Goal: Task Accomplishment & Management: Use online tool/utility

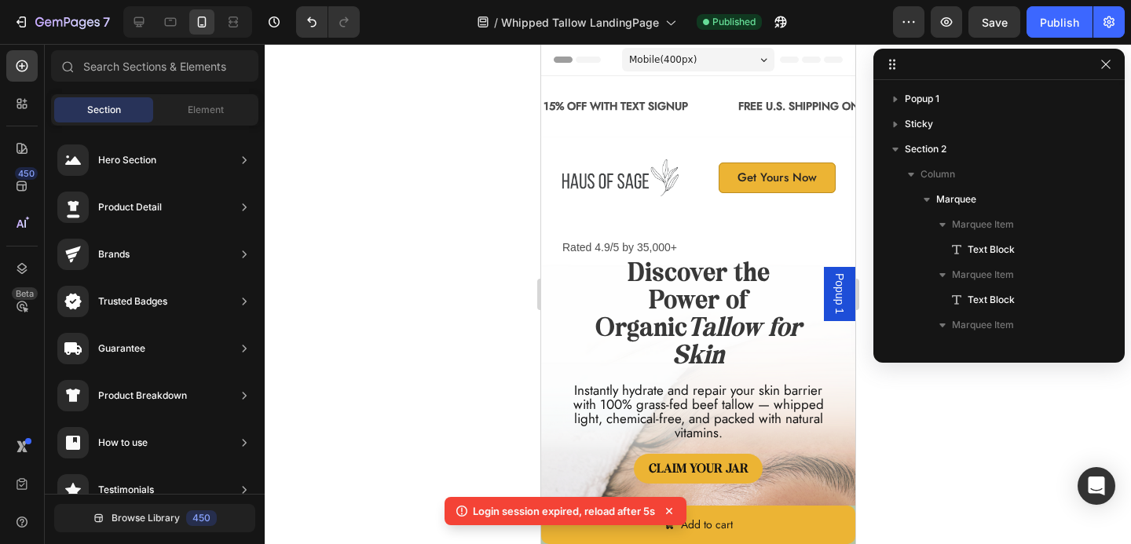
scroll to position [502, 0]
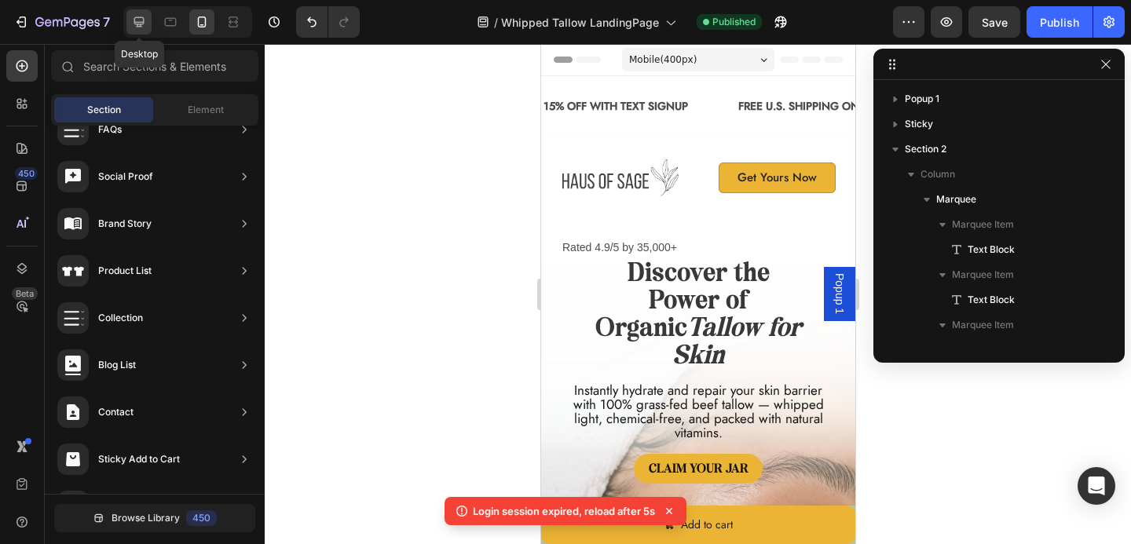
click at [137, 24] on icon at bounding box center [139, 22] width 10 height 10
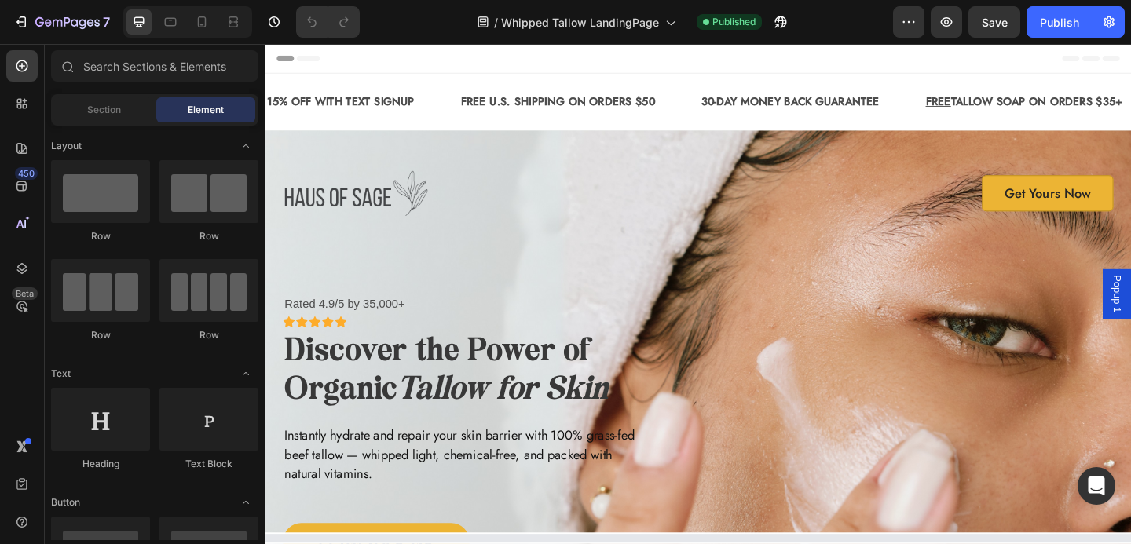
select select "581426395733951468"
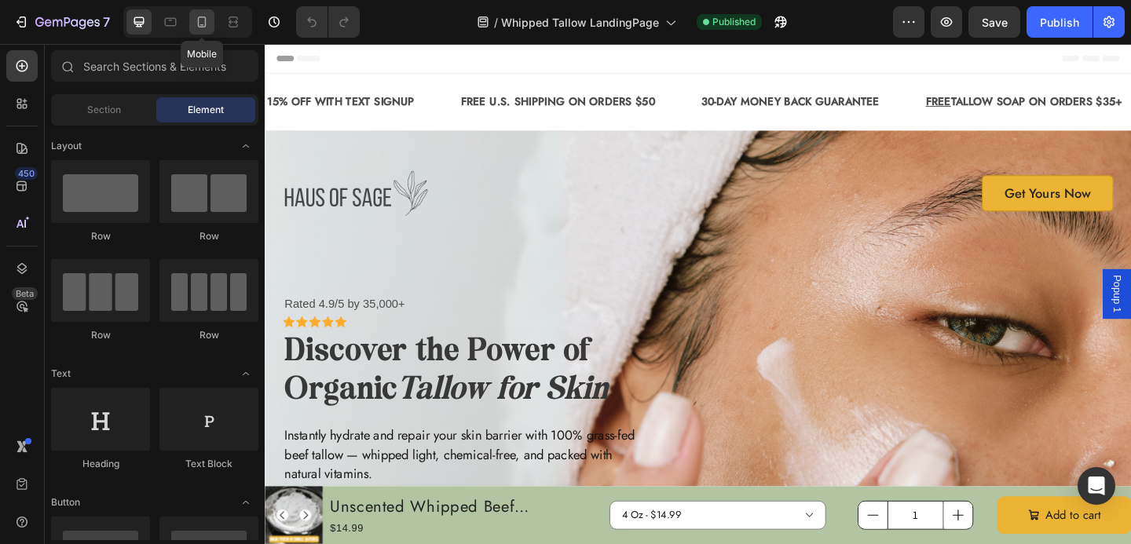
click at [207, 20] on icon at bounding box center [202, 22] width 16 height 16
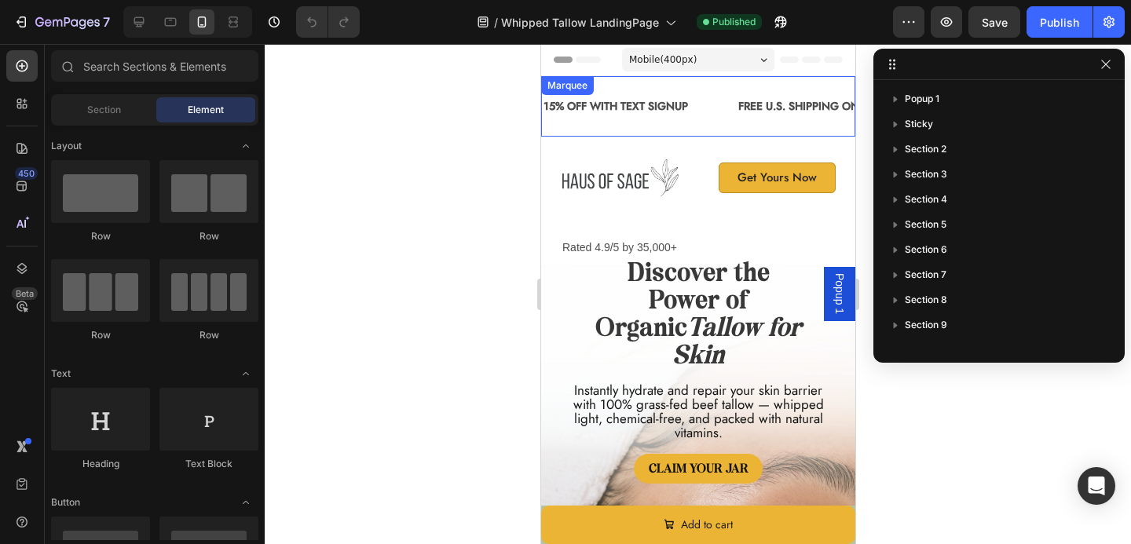
scroll to position [29, 0]
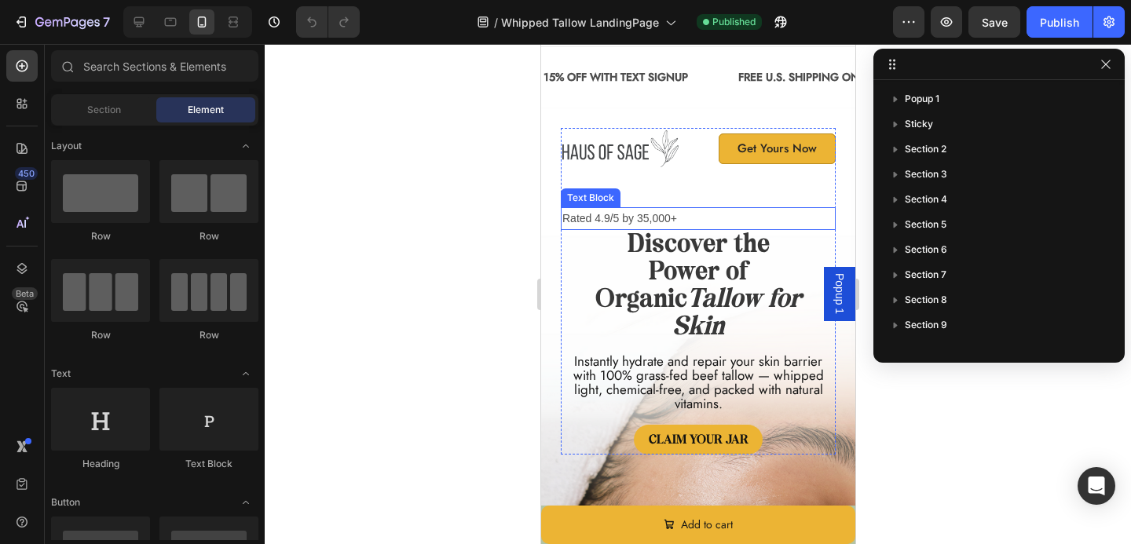
click at [643, 213] on p "Rated 4.9/5 by 35,000+" at bounding box center [698, 219] width 272 height 20
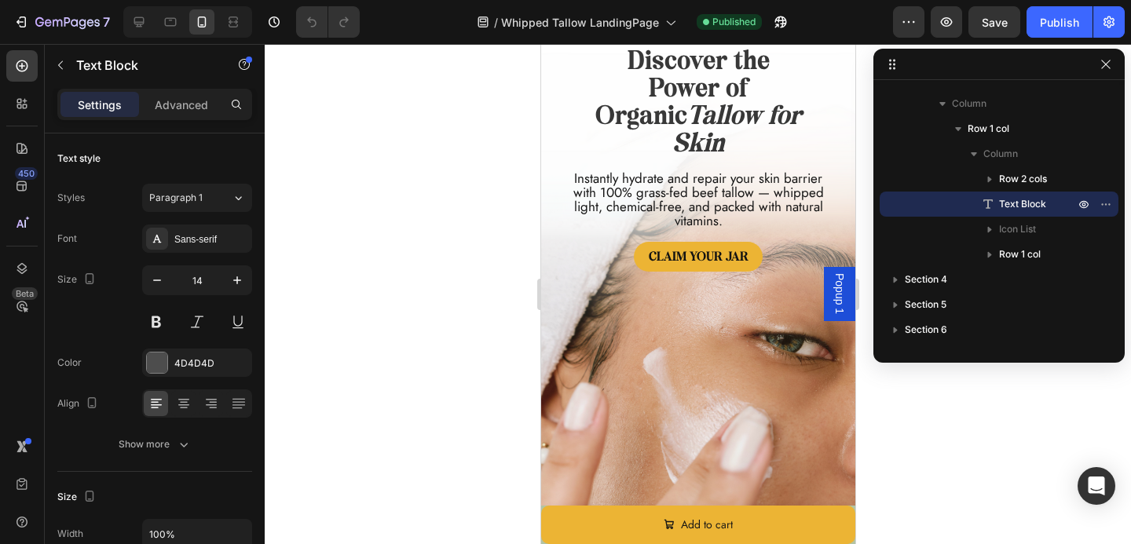
scroll to position [0, 0]
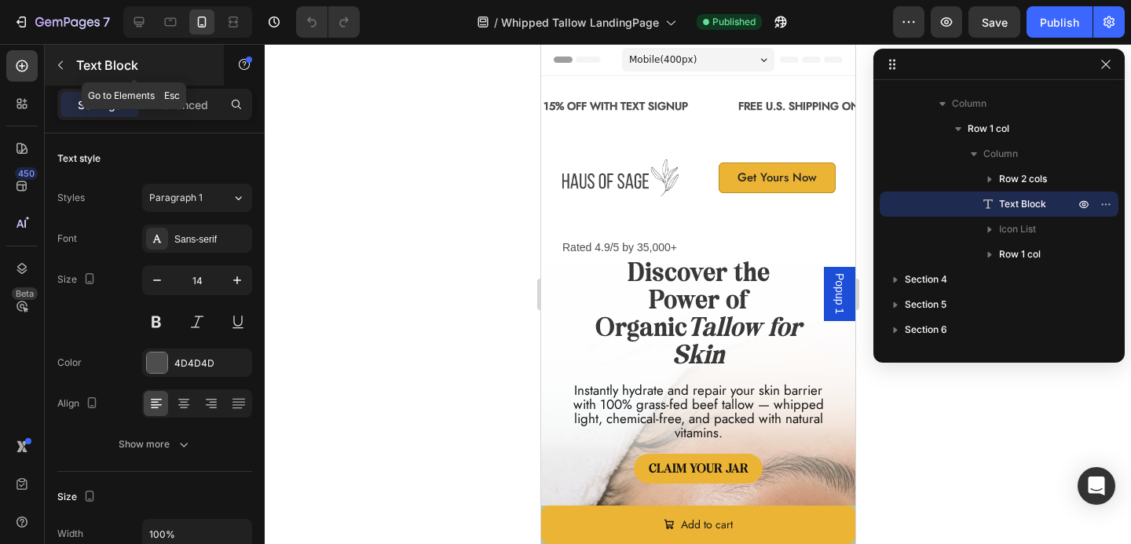
click at [57, 68] on icon "button" at bounding box center [60, 65] width 13 height 13
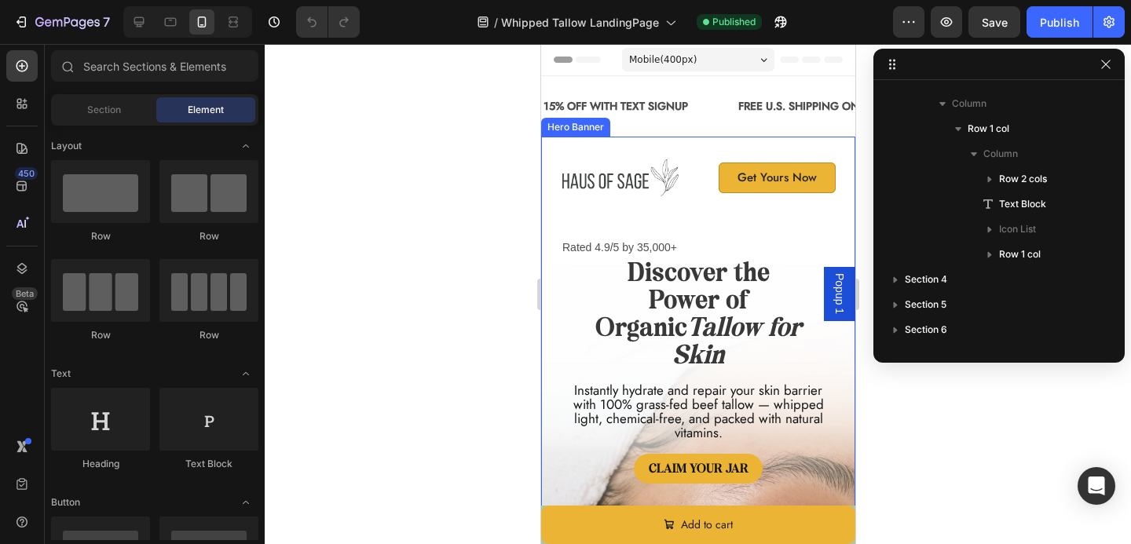
click at [585, 138] on div "Image Get Yours Now Button Row Rated 4.9/5 by 35,000+ Text Block Icon Icon Icon…" at bounding box center [697, 467] width 314 height 661
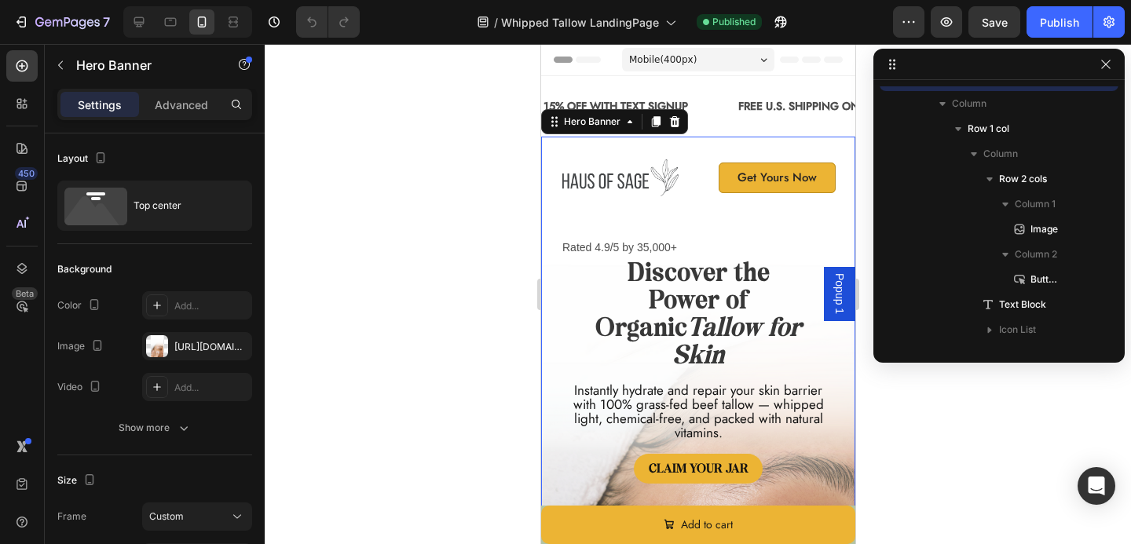
scroll to position [20, 0]
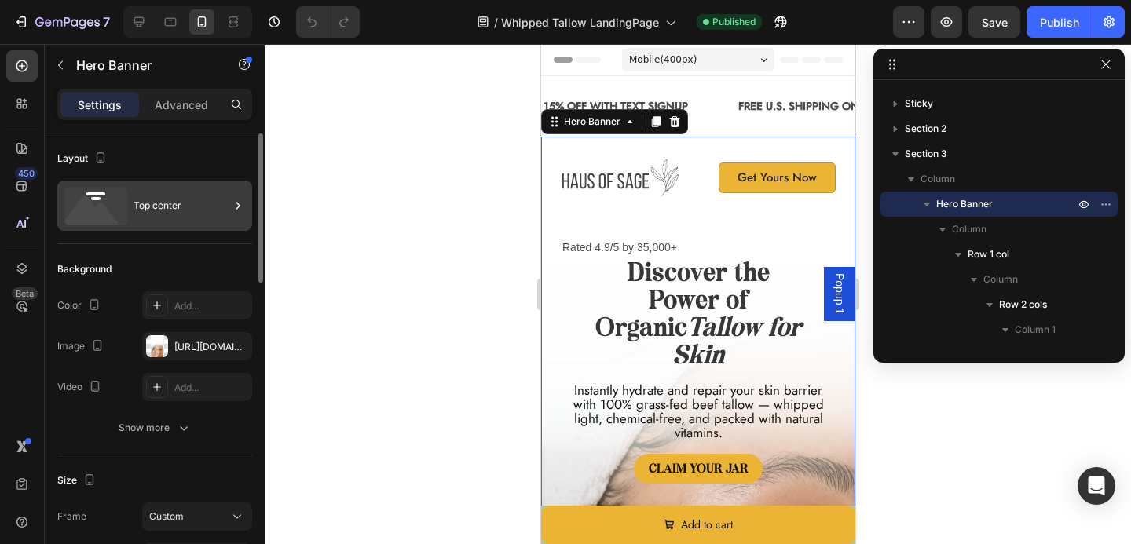
click at [182, 203] on div "Top center" at bounding box center [182, 206] width 96 height 36
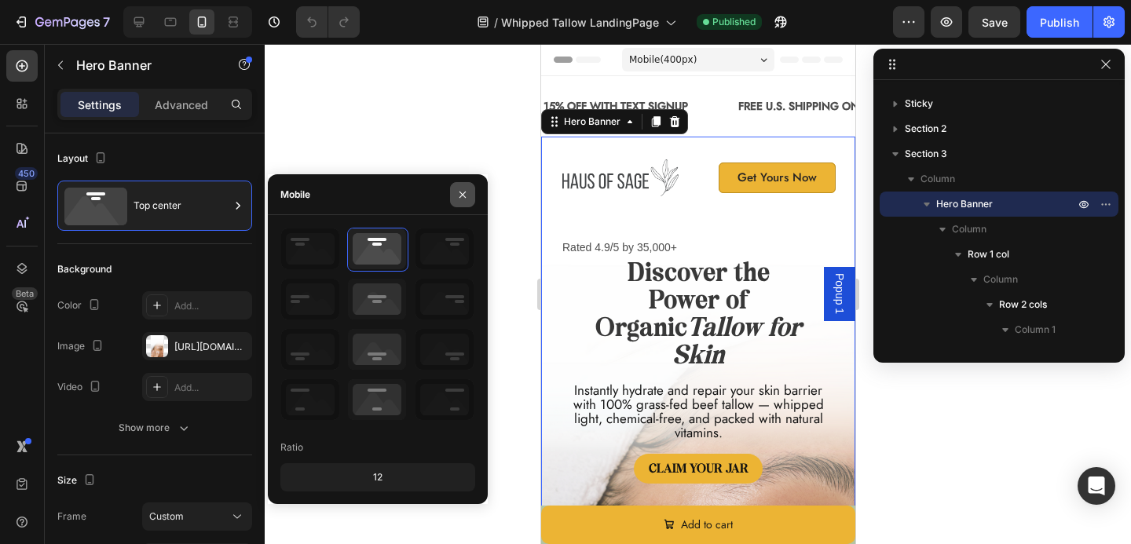
click at [460, 200] on icon "button" at bounding box center [462, 195] width 13 height 13
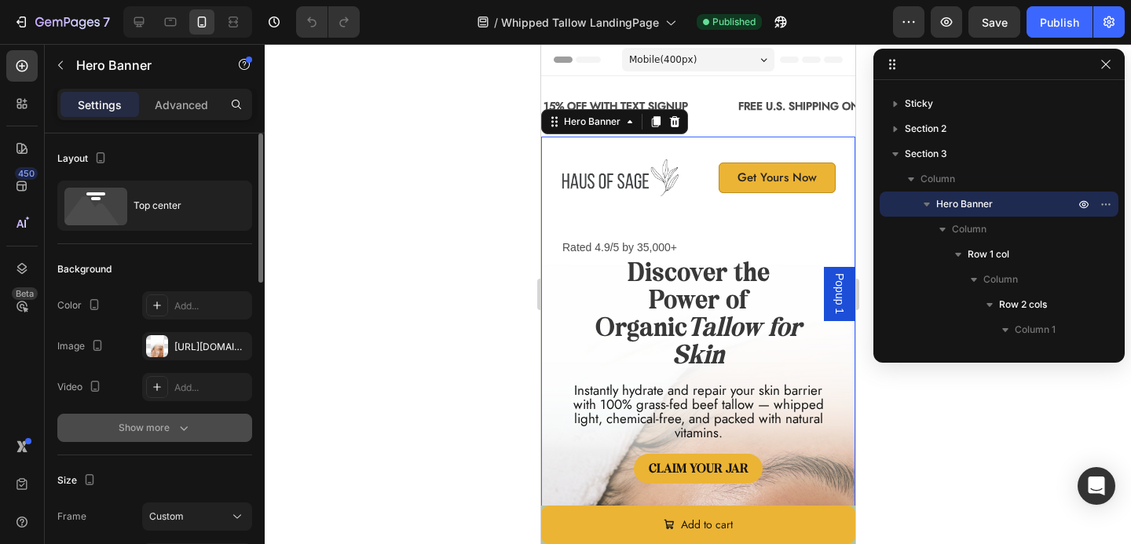
click at [177, 417] on button "Show more" at bounding box center [154, 428] width 195 height 28
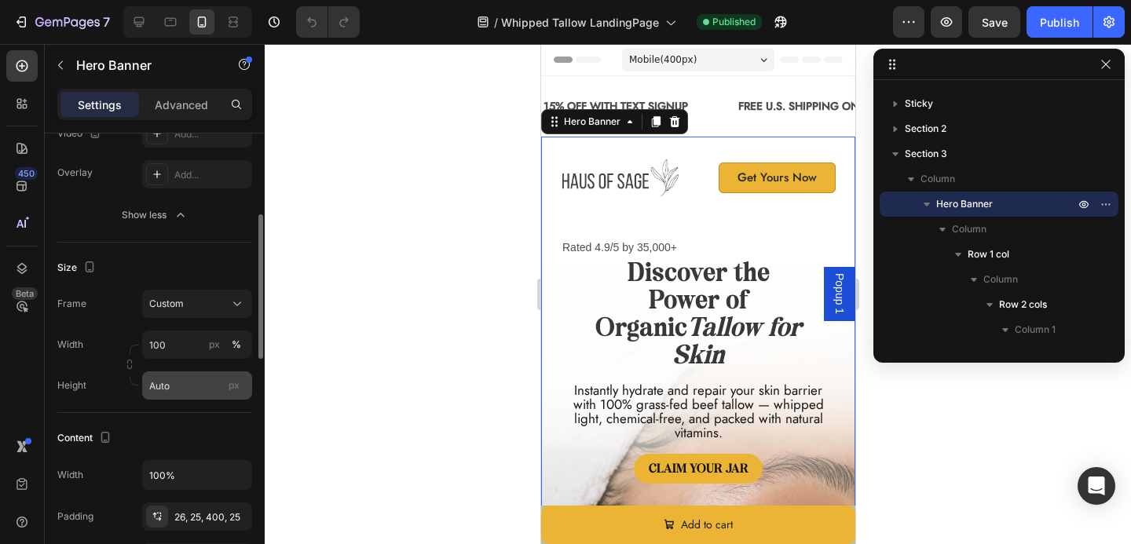
scroll to position [350, 0]
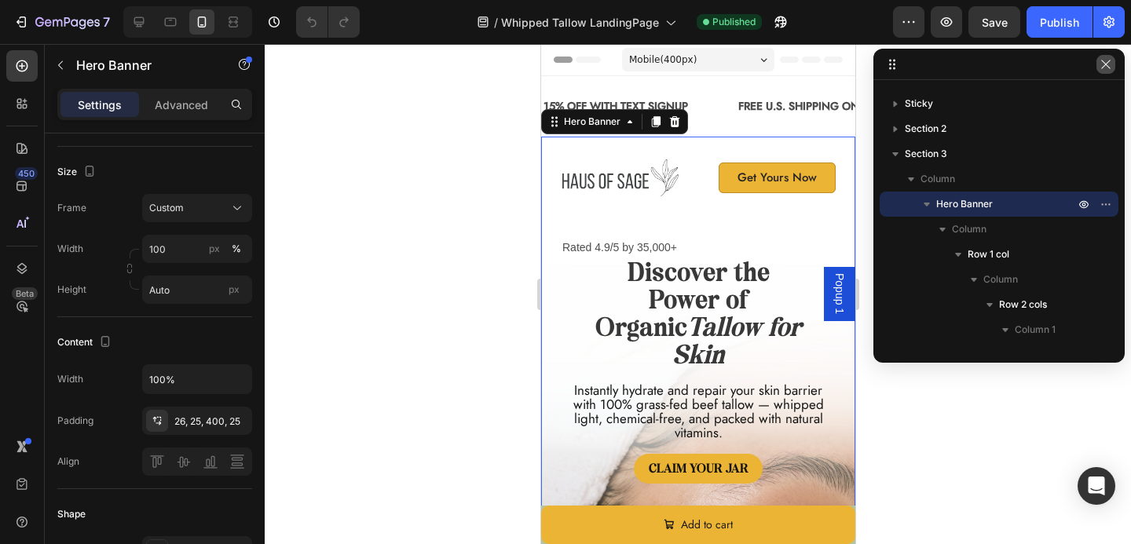
click at [1104, 62] on icon "button" at bounding box center [1106, 64] width 13 height 13
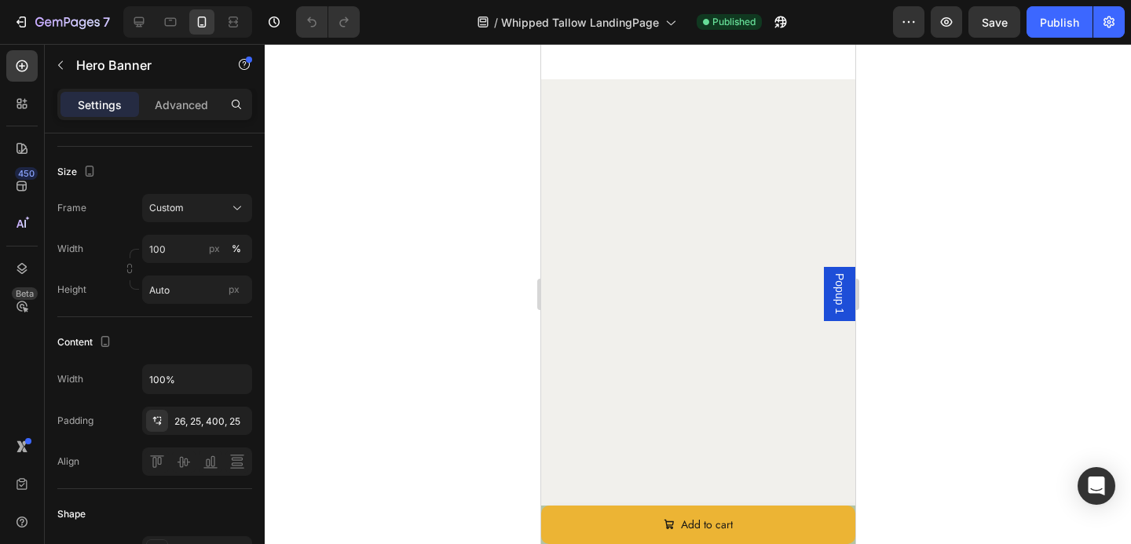
scroll to position [0, 0]
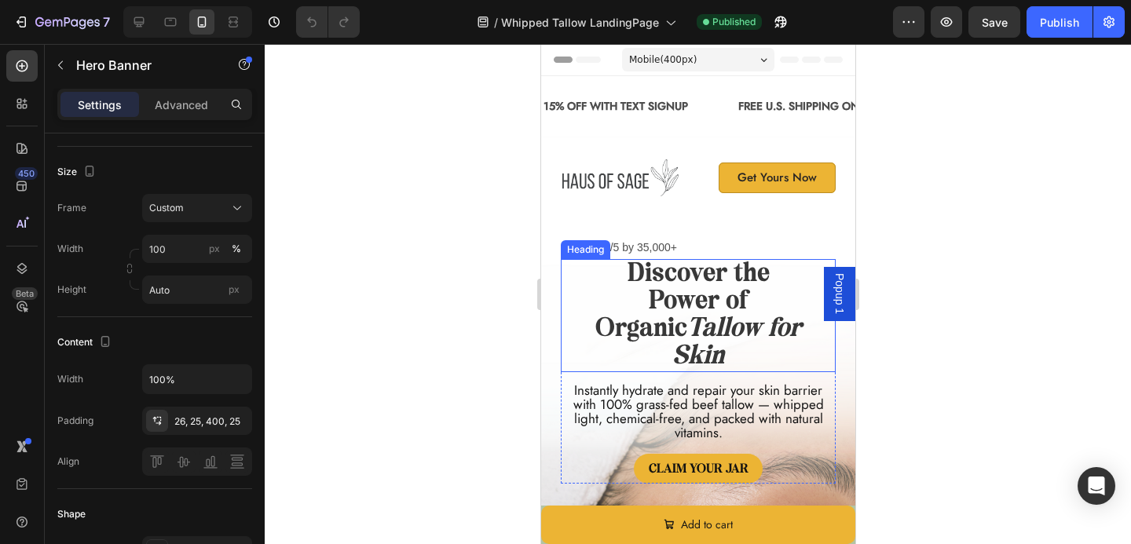
click at [562, 285] on div "Discover the Power of Organic Tallow for Skin" at bounding box center [697, 315] width 275 height 113
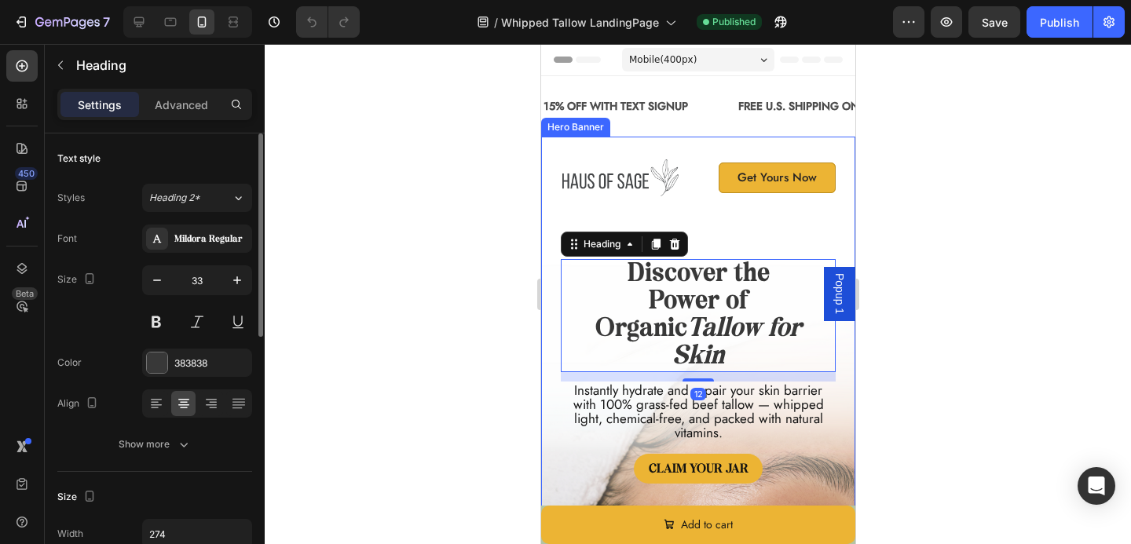
click at [548, 280] on div "Image Get Yours Now Button Row Rated 4.9/5 by 35,000+ Text Block Icon Icon Icon…" at bounding box center [697, 467] width 314 height 661
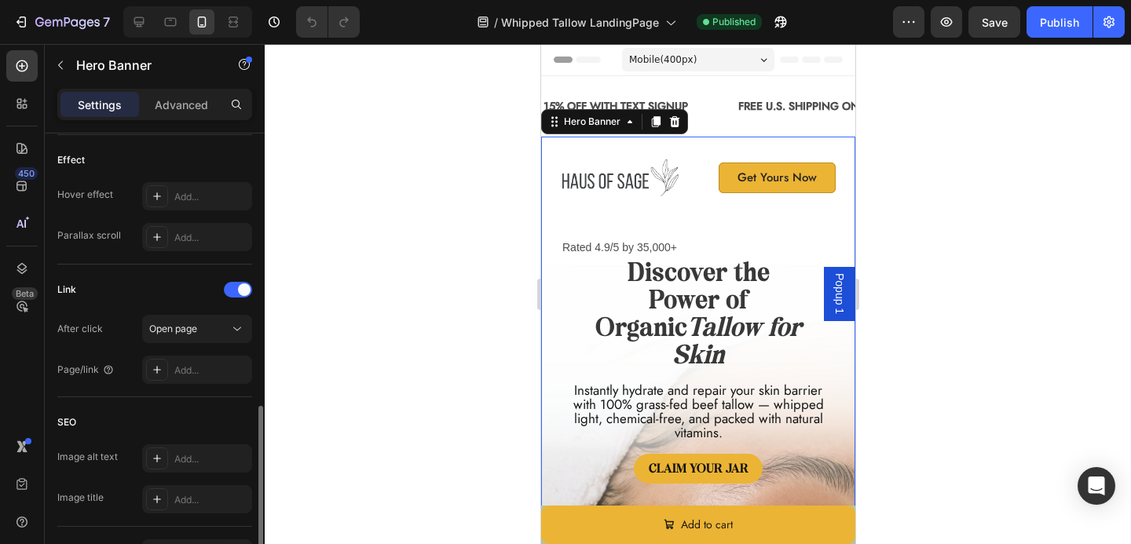
scroll to position [832, 0]
click at [179, 328] on span "Open page" at bounding box center [173, 330] width 48 height 12
click at [158, 290] on div "Link" at bounding box center [154, 291] width 195 height 25
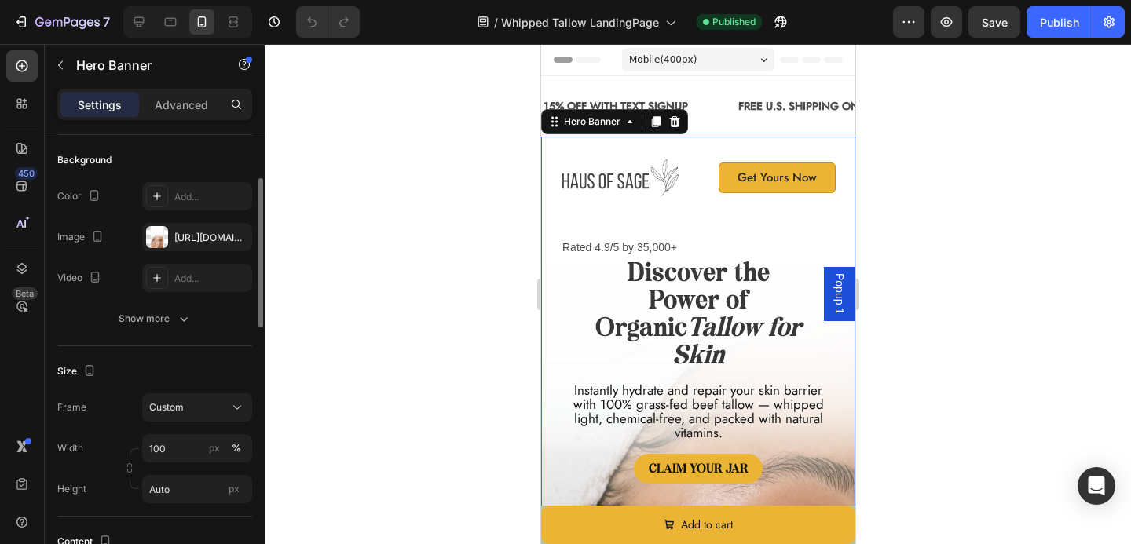
scroll to position [97, 0]
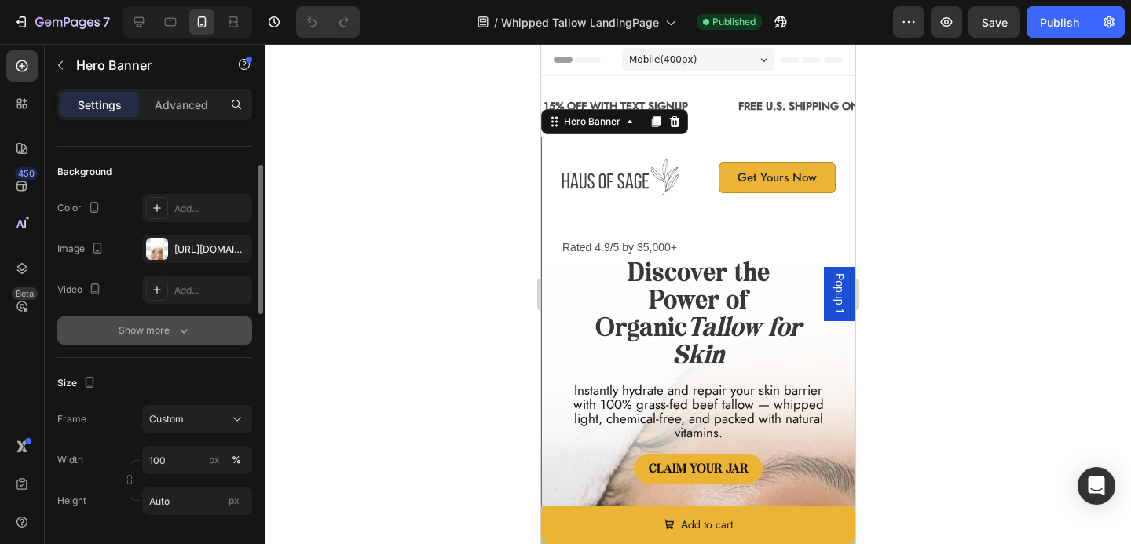
click at [178, 319] on button "Show more" at bounding box center [154, 331] width 195 height 28
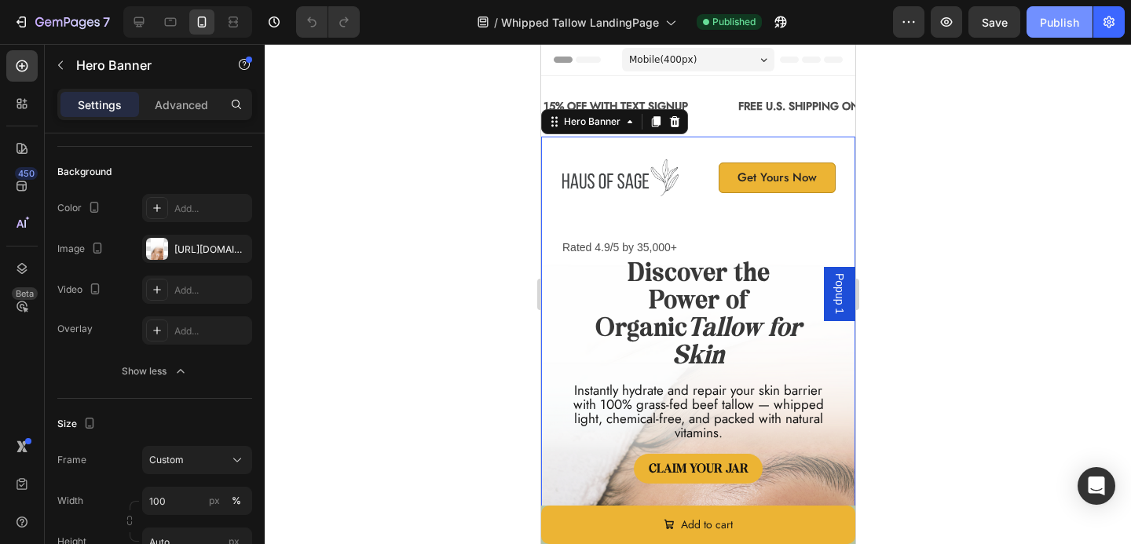
click at [1059, 18] on div "Publish" at bounding box center [1059, 22] width 39 height 16
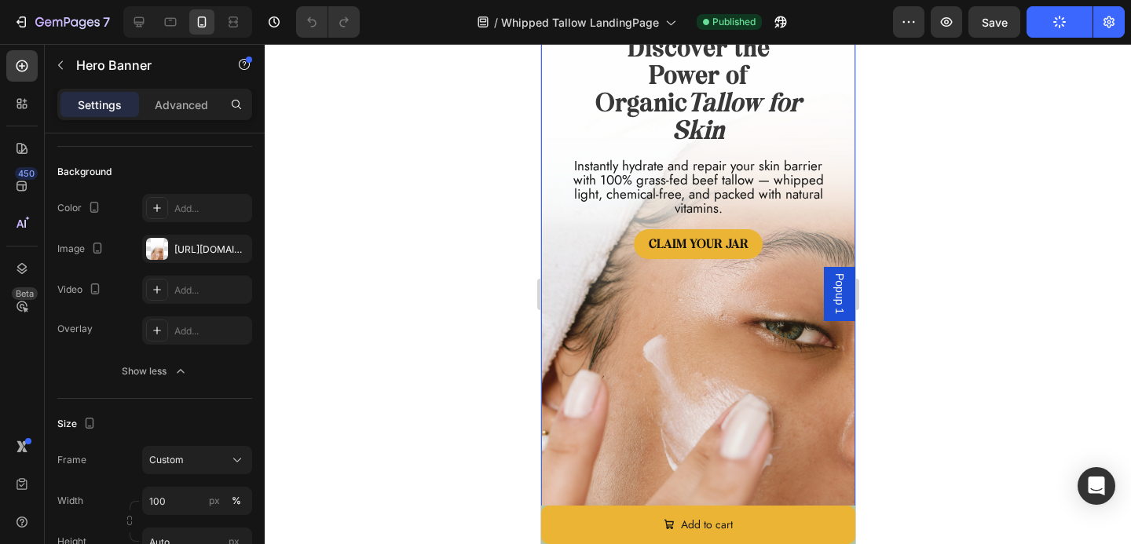
scroll to position [0, 0]
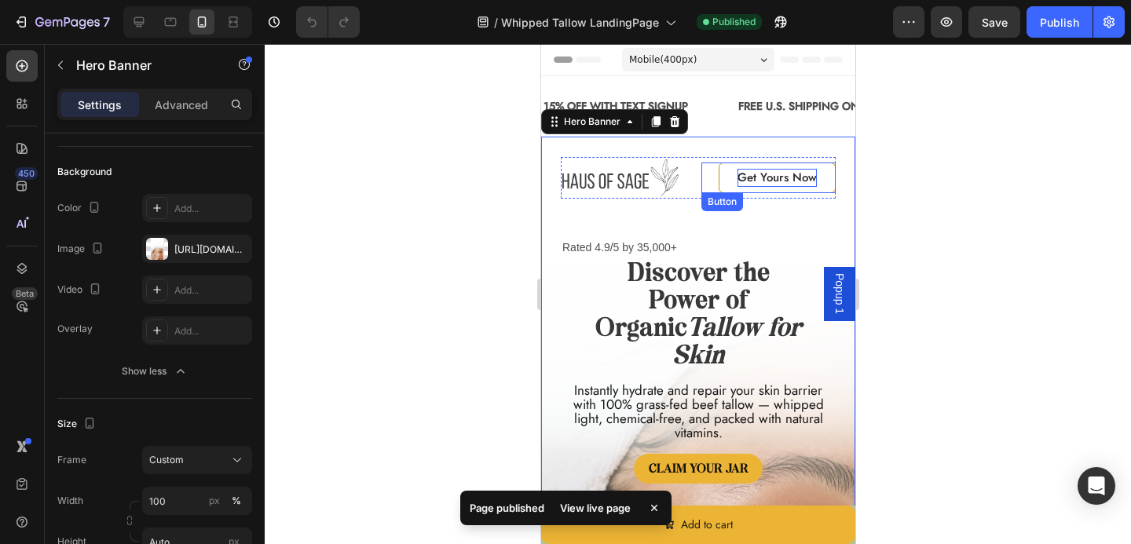
click at [757, 176] on span "Get Yours Now" at bounding box center [776, 177] width 79 height 17
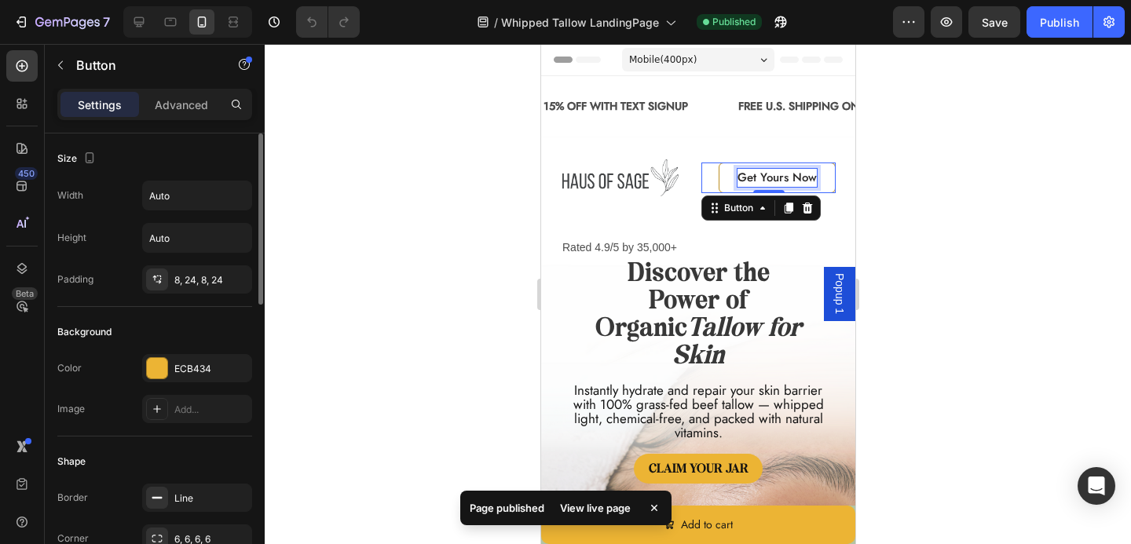
click at [757, 176] on span "Get Yours Now" at bounding box center [776, 177] width 79 height 17
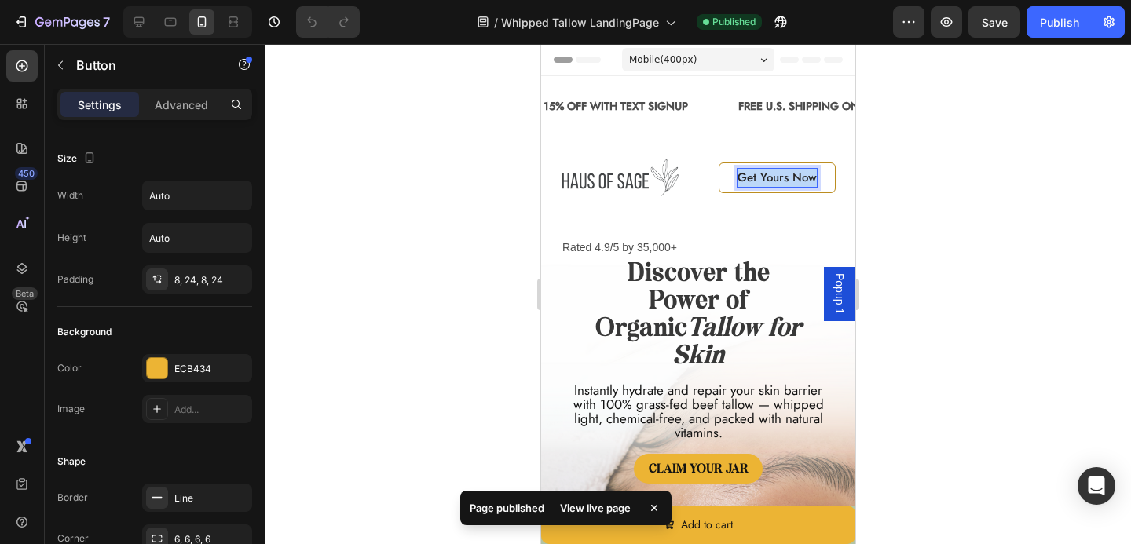
click at [757, 176] on span "Get Yours Now" at bounding box center [776, 177] width 79 height 17
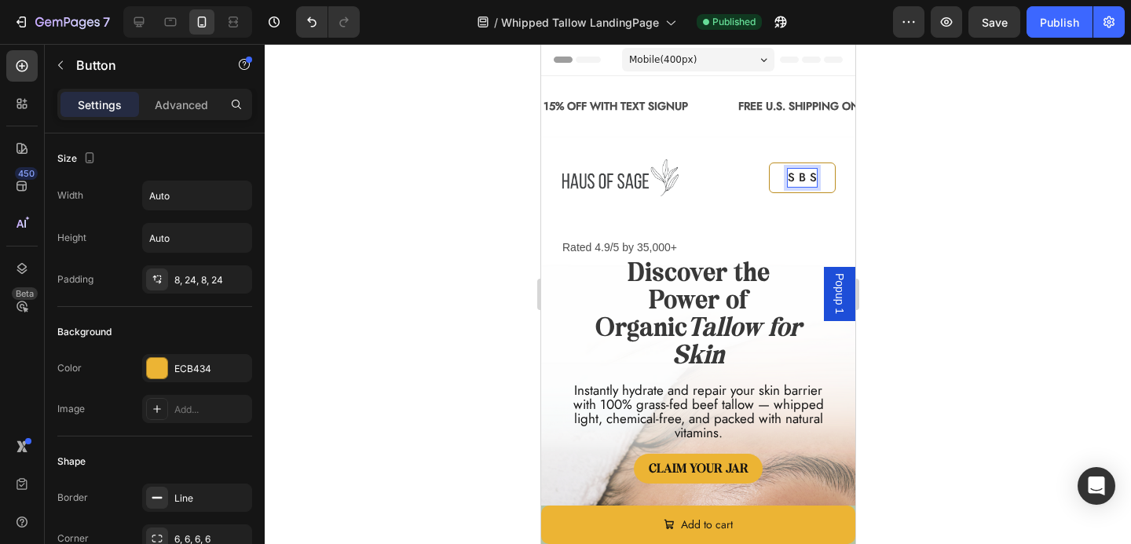
click at [793, 177] on span "S B S" at bounding box center [801, 177] width 29 height 17
click at [805, 177] on span "Shop B S" at bounding box center [791, 177] width 49 height 17
click at [815, 178] on span "Shop Best S" at bounding box center [784, 177] width 63 height 17
click at [884, 178] on div at bounding box center [698, 294] width 866 height 500
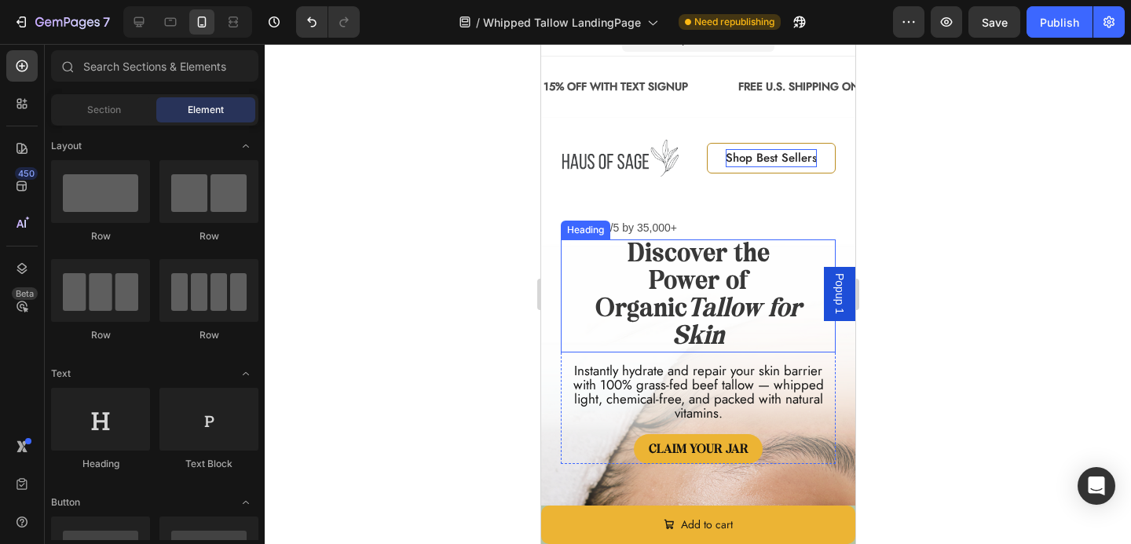
scroll to position [21, 0]
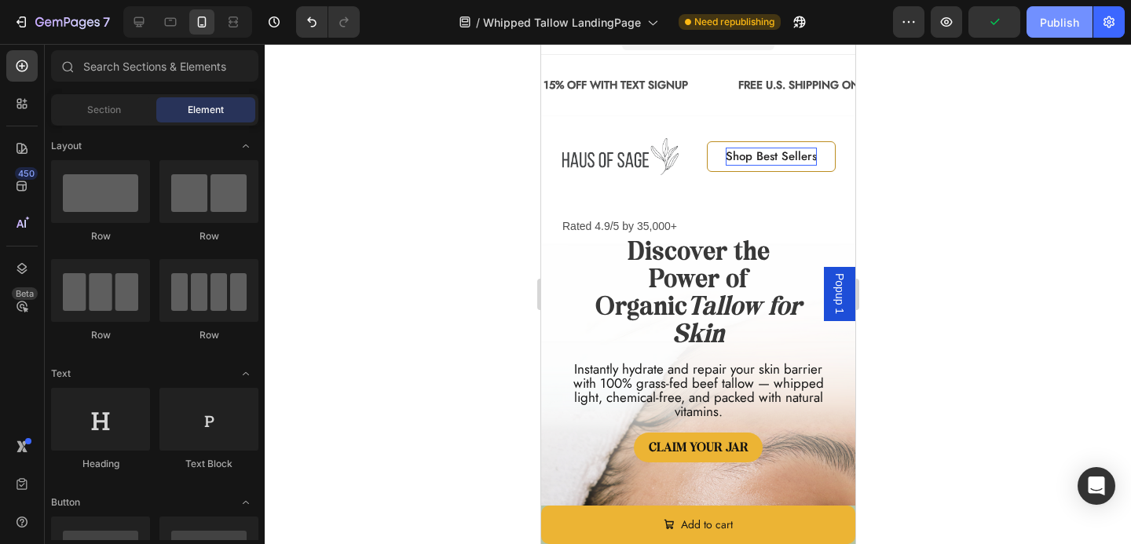
click at [1054, 19] on div "Publish" at bounding box center [1059, 22] width 39 height 16
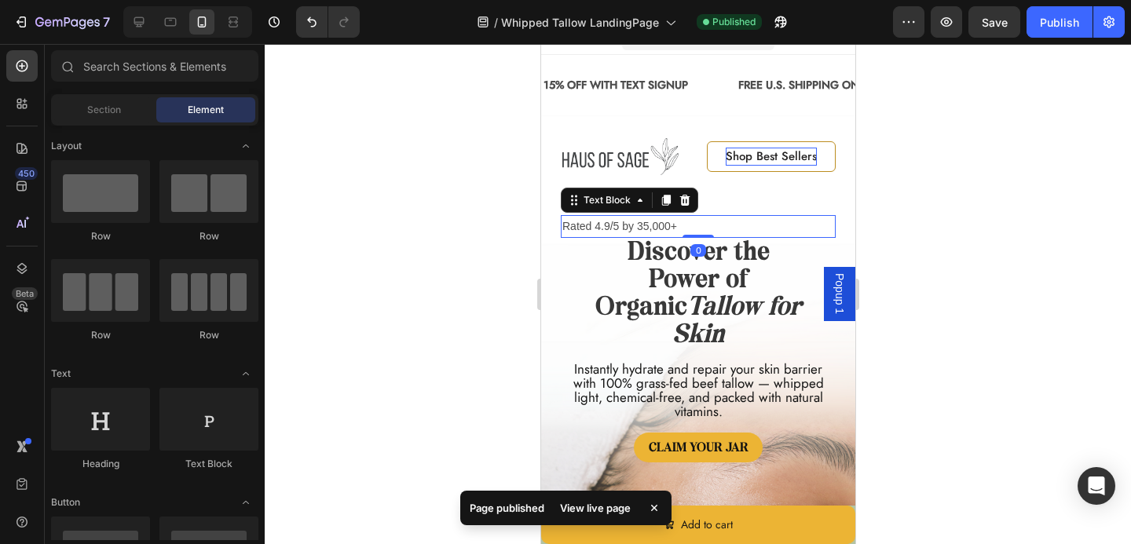
click at [658, 217] on p "Rated 4.9/5 by 35,000+" at bounding box center [698, 227] width 272 height 20
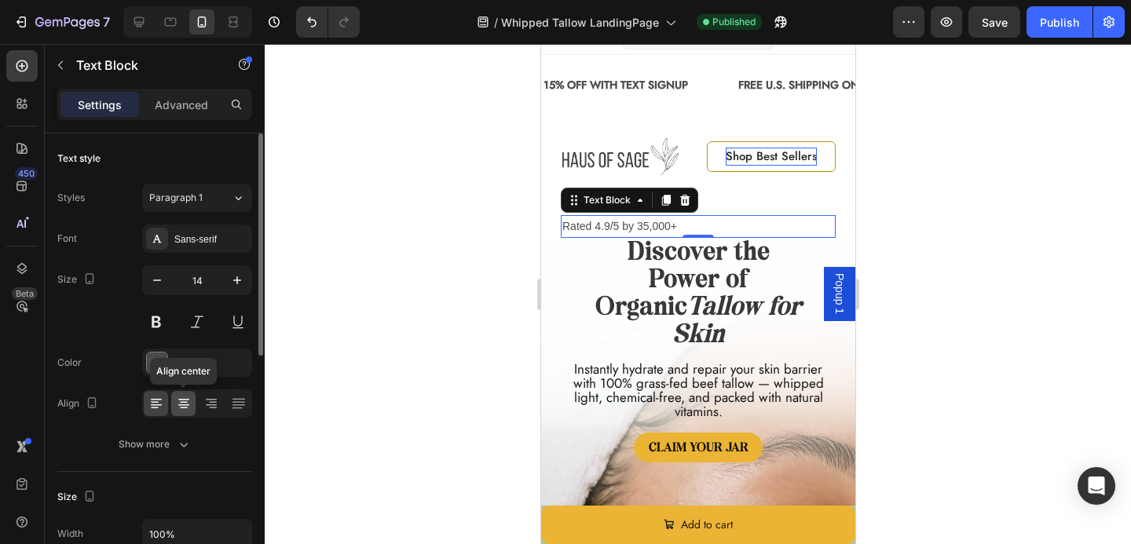
click at [189, 406] on icon at bounding box center [184, 404] width 16 height 16
click at [149, 407] on icon at bounding box center [156, 404] width 16 height 16
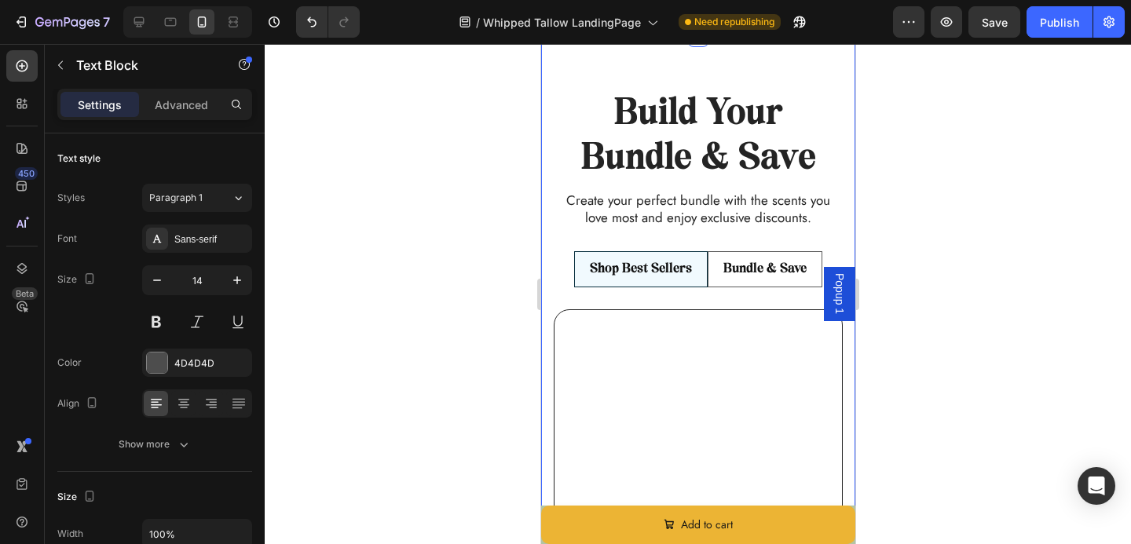
scroll to position [4445, 0]
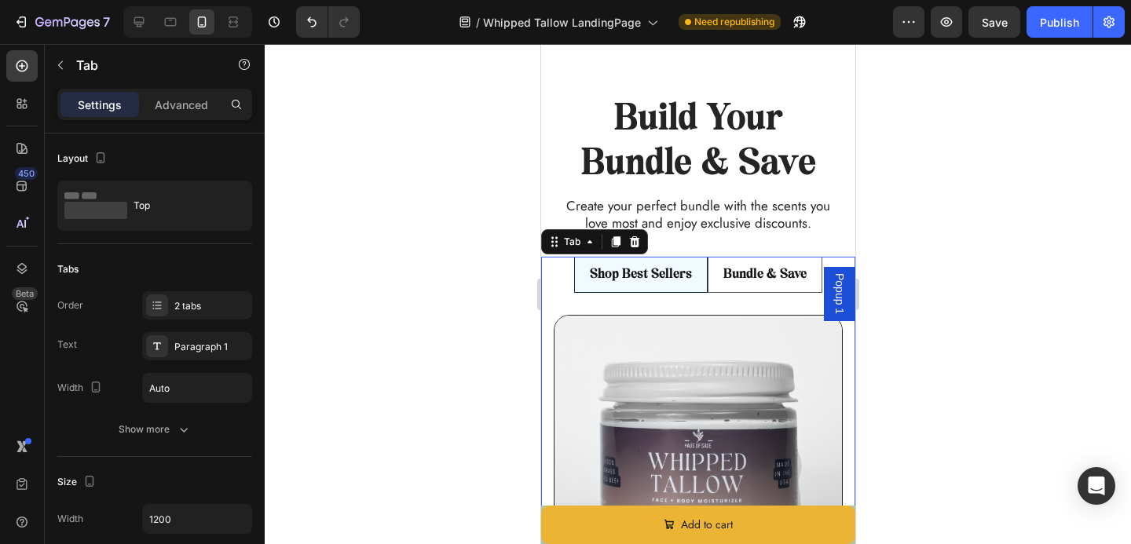
click at [658, 262] on li "Shop Best Sellers" at bounding box center [640, 275] width 134 height 36
click at [659, 273] on p "Shop Best Sellers" at bounding box center [640, 274] width 102 height 17
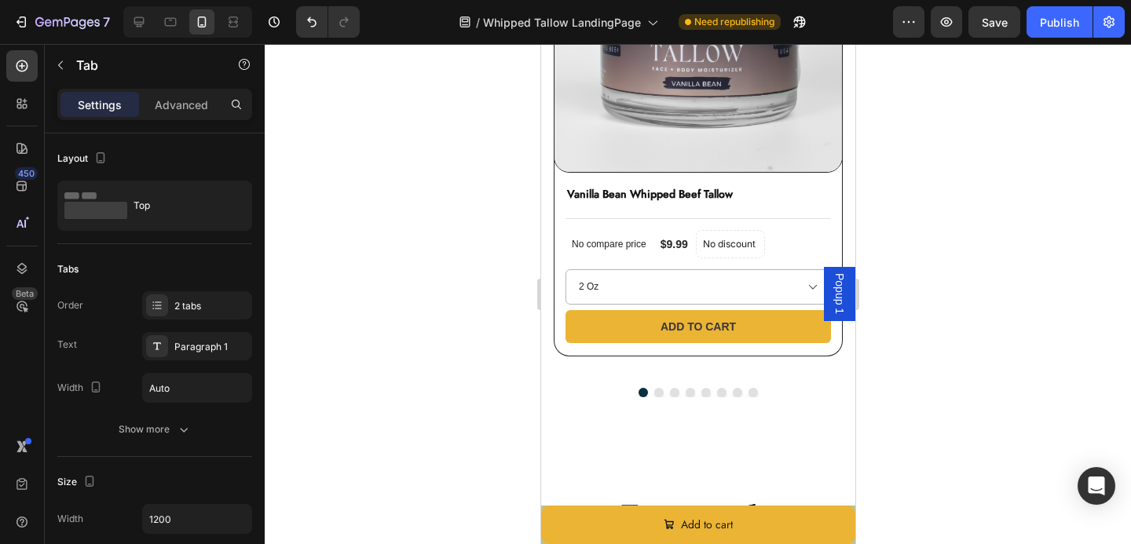
scroll to position [4999, 0]
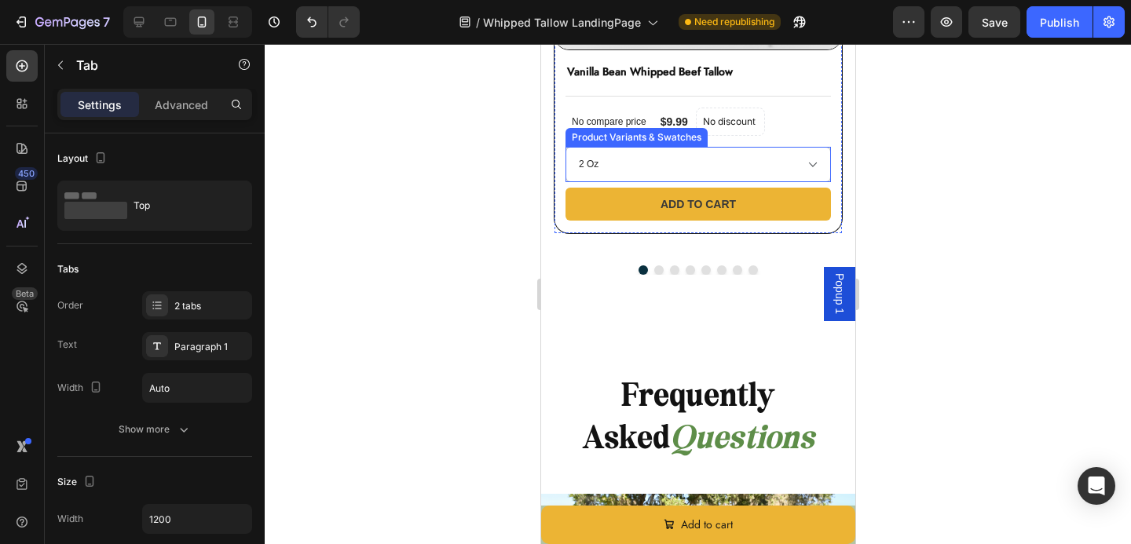
click at [650, 175] on select "2 Oz 4 Oz 8 Oz 10 Oz 26 Oz 2.5 LB 5 LB" at bounding box center [698, 164] width 266 height 35
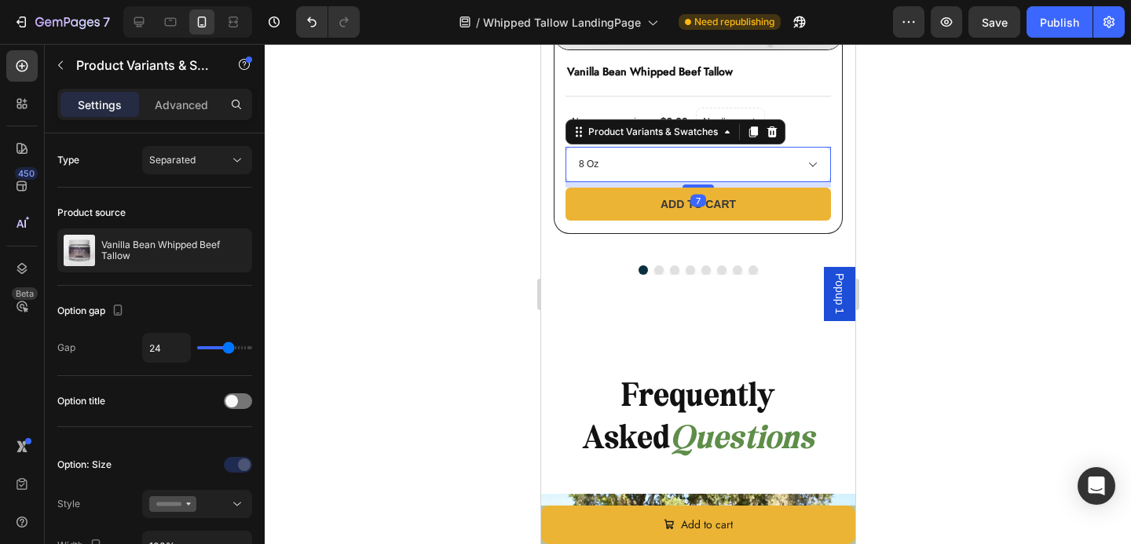
click at [565, 147] on select "2 Oz 4 Oz 8 Oz 10 Oz 26 Oz 2.5 LB 5 LB" at bounding box center [698, 164] width 266 height 35
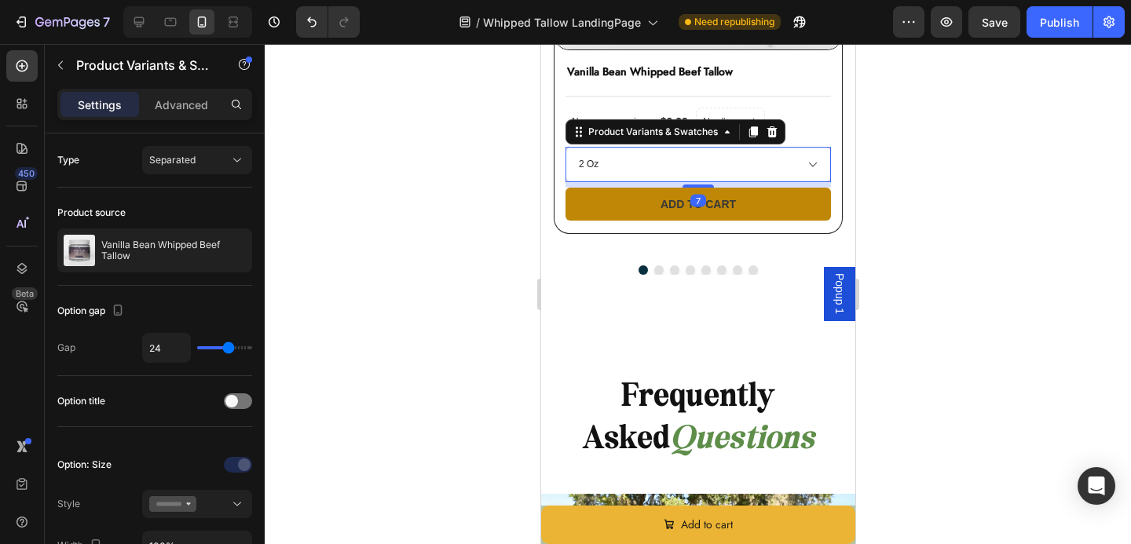
select select "8 Oz"
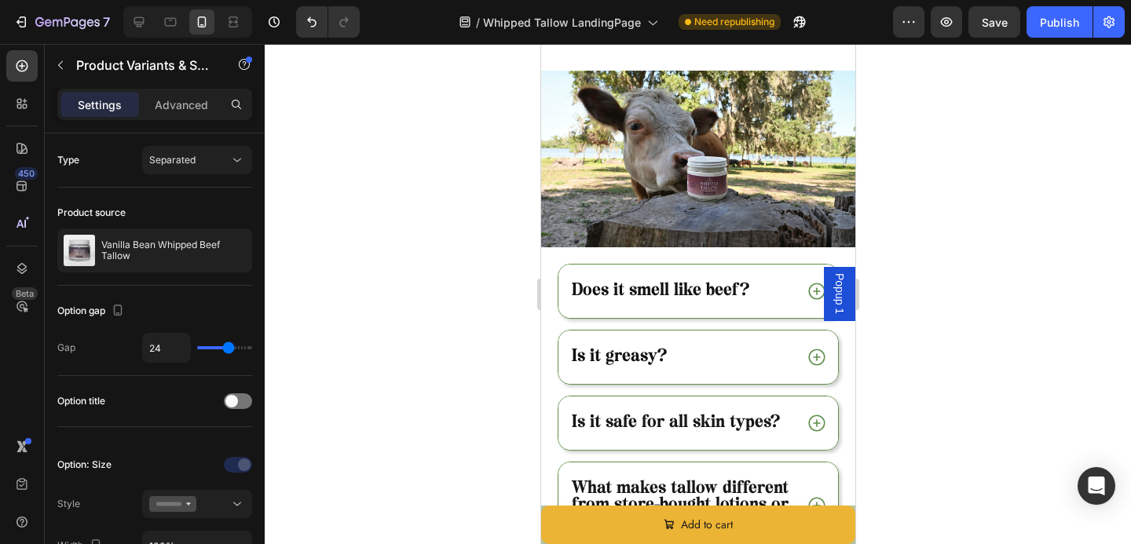
scroll to position [5428, 0]
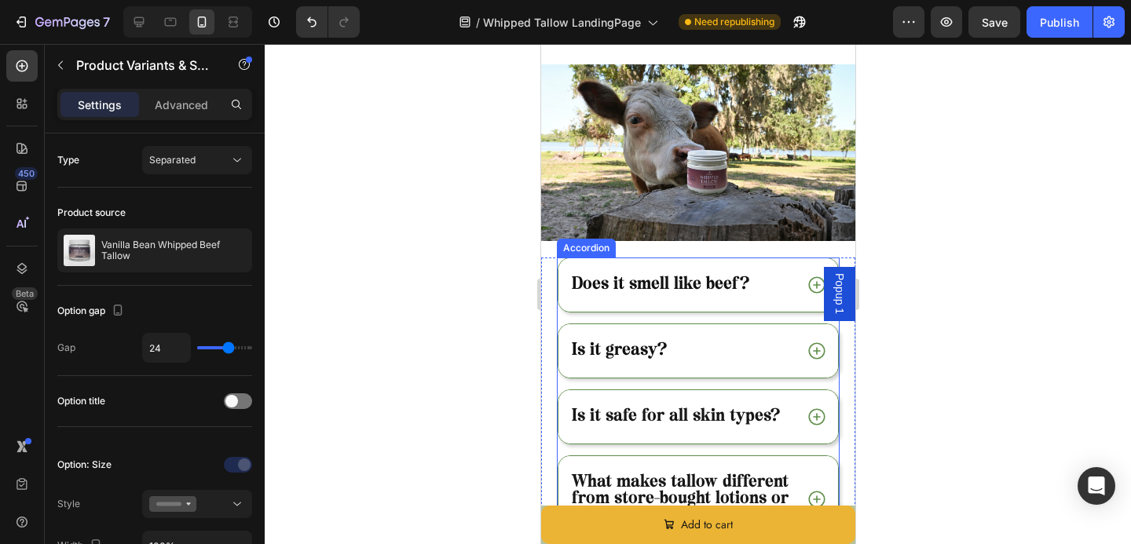
click at [690, 281] on span "Does it smell like beef?" at bounding box center [660, 284] width 178 height 17
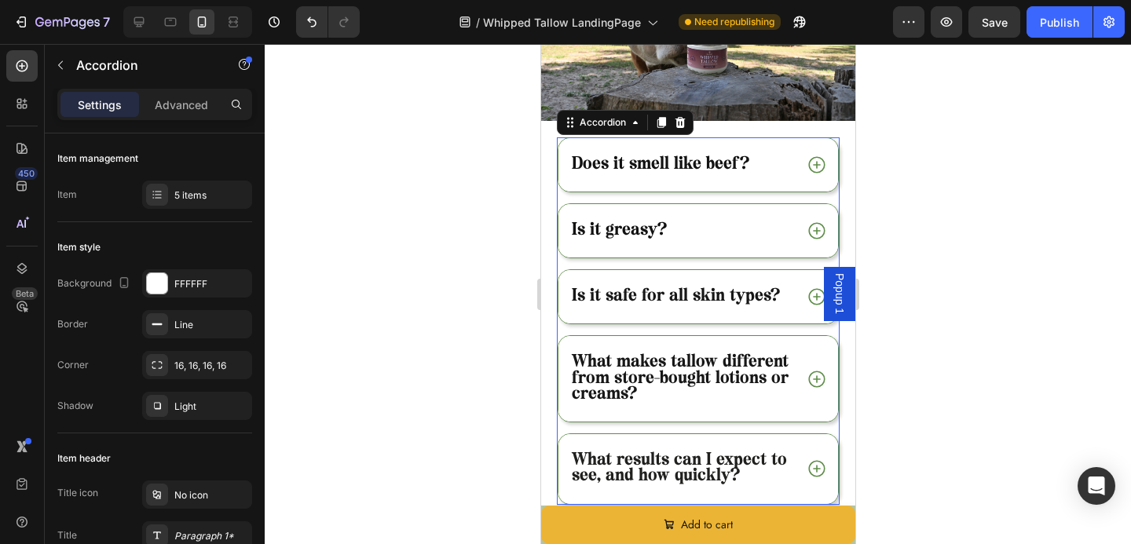
click at [808, 308] on div "Is it safe for all skin types?" at bounding box center [698, 296] width 280 height 53
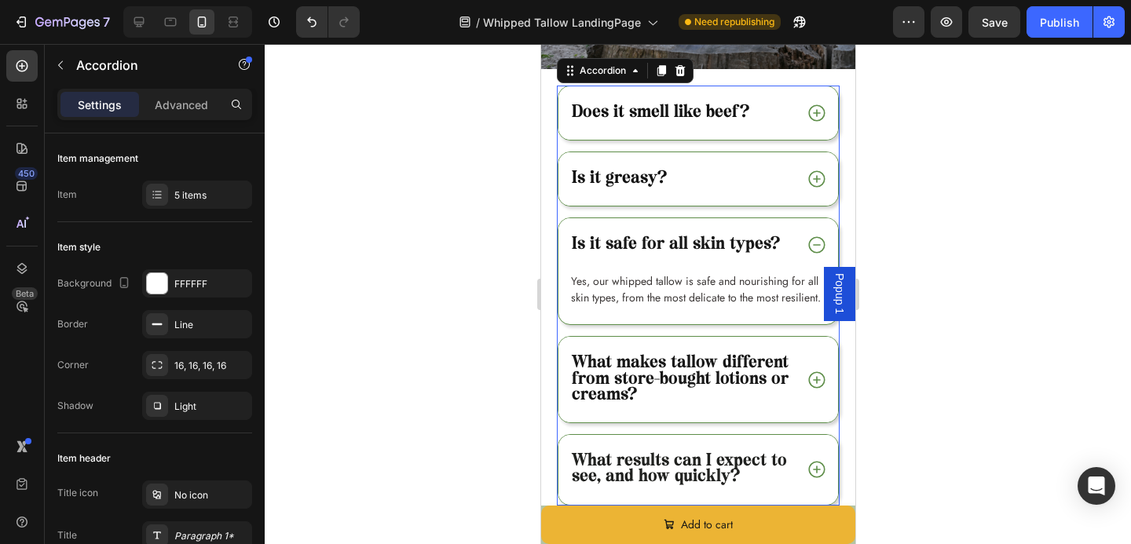
scroll to position [5601, 0]
click at [792, 266] on div "Is it safe for all skin types?" at bounding box center [698, 244] width 280 height 53
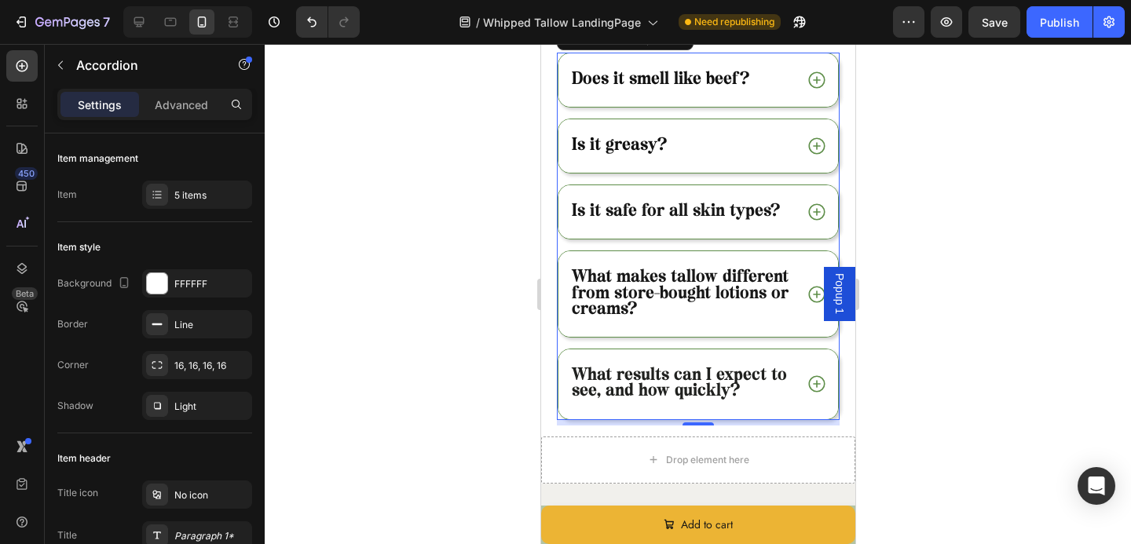
click at [808, 298] on icon at bounding box center [816, 294] width 20 height 20
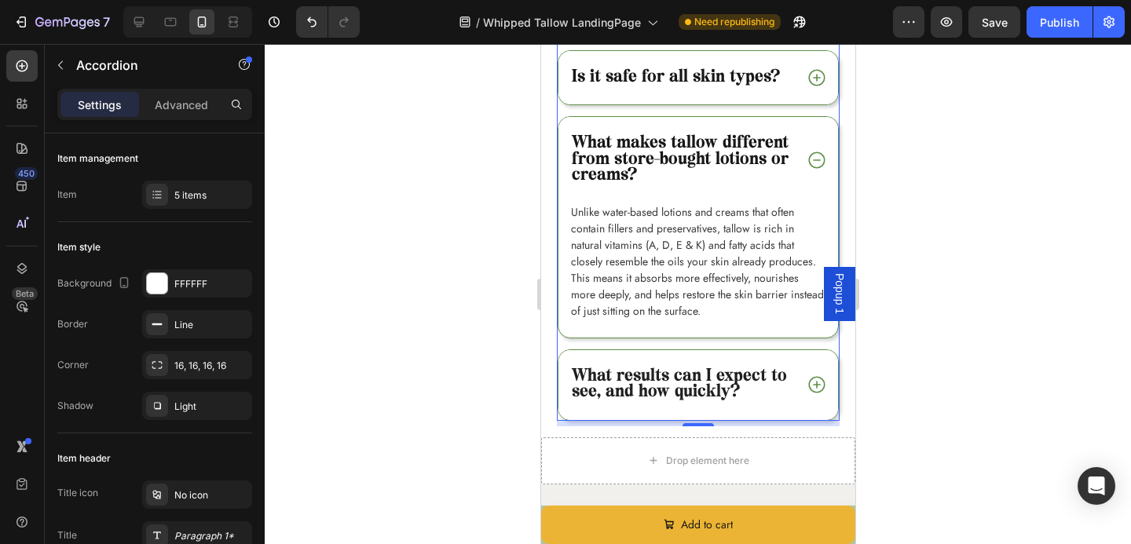
scroll to position [5768, 0]
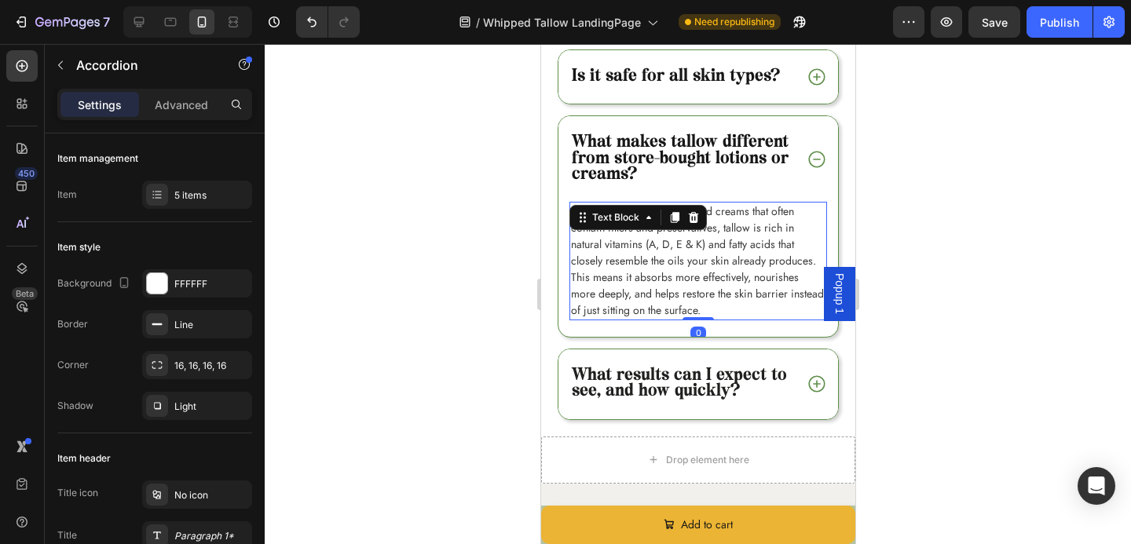
click at [809, 304] on p "Unlike water-based lotions and creams that often contain fillers and preservati…" at bounding box center [697, 260] width 255 height 115
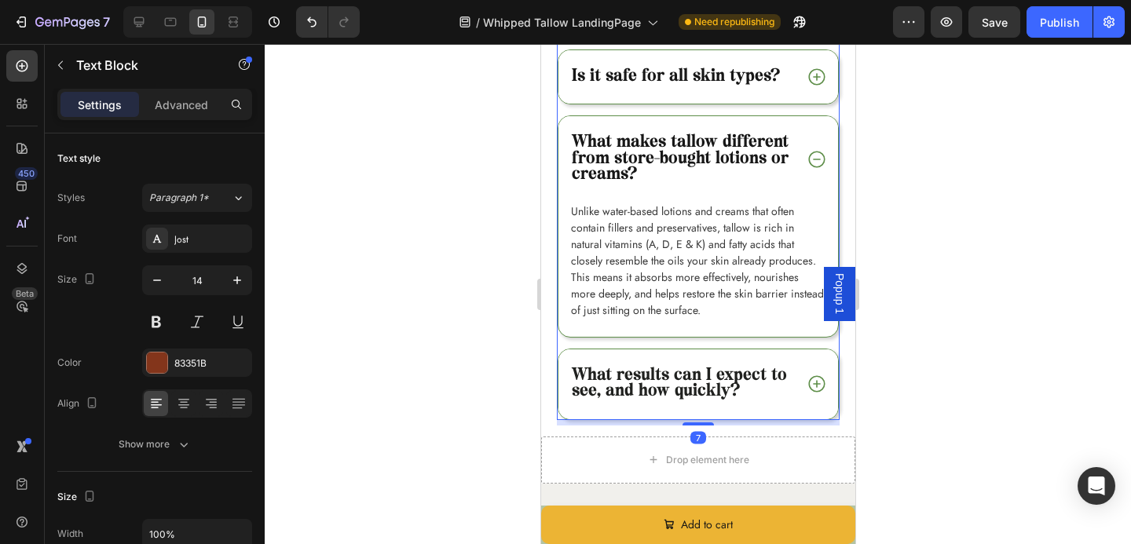
click at [805, 198] on div "What makes tallow different from store-bought lotions or creams?" at bounding box center [698, 159] width 280 height 86
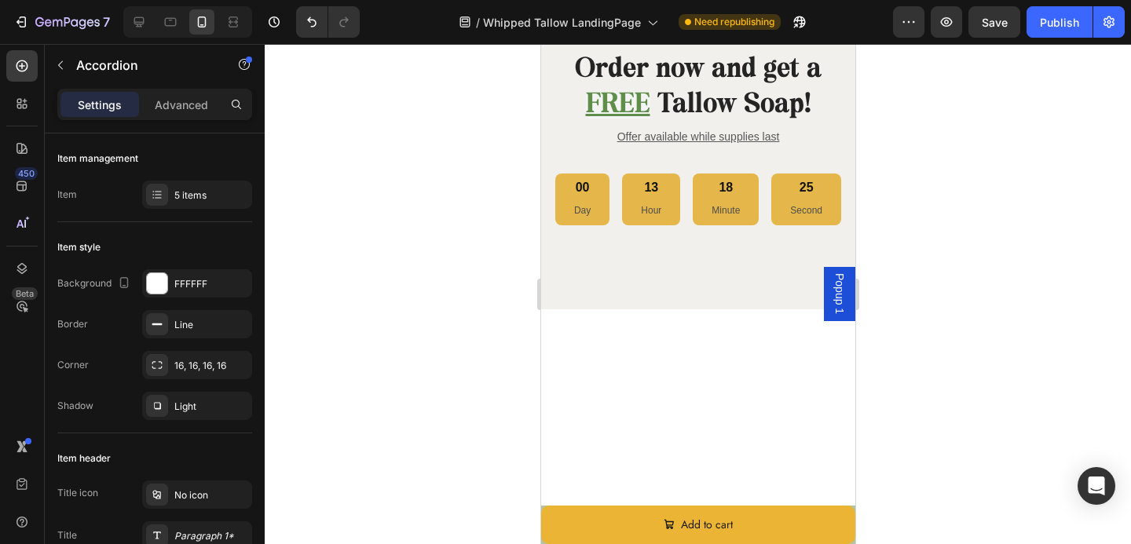
scroll to position [6129, 0]
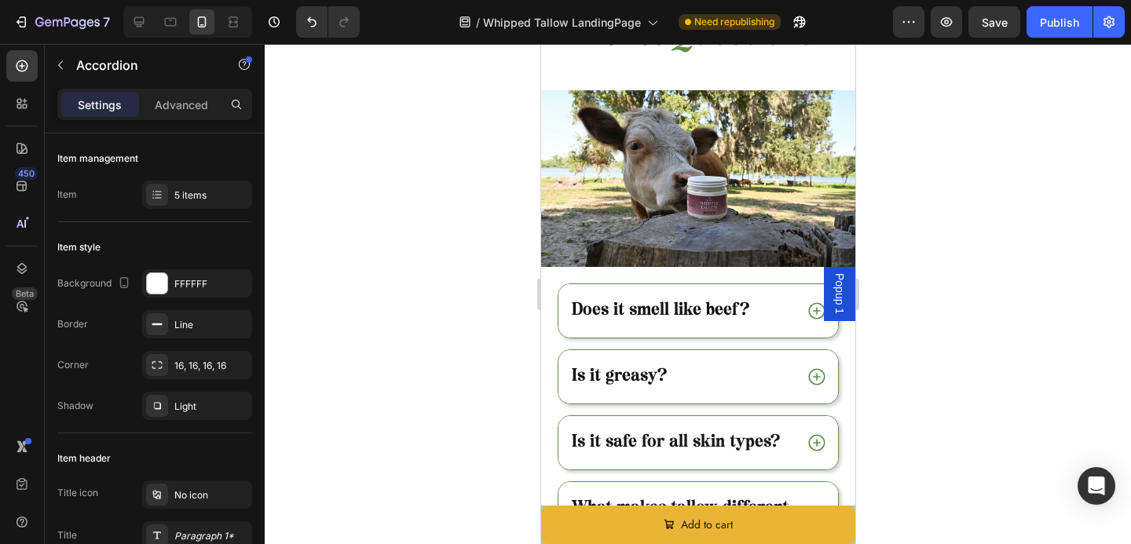
select select "8 Oz"
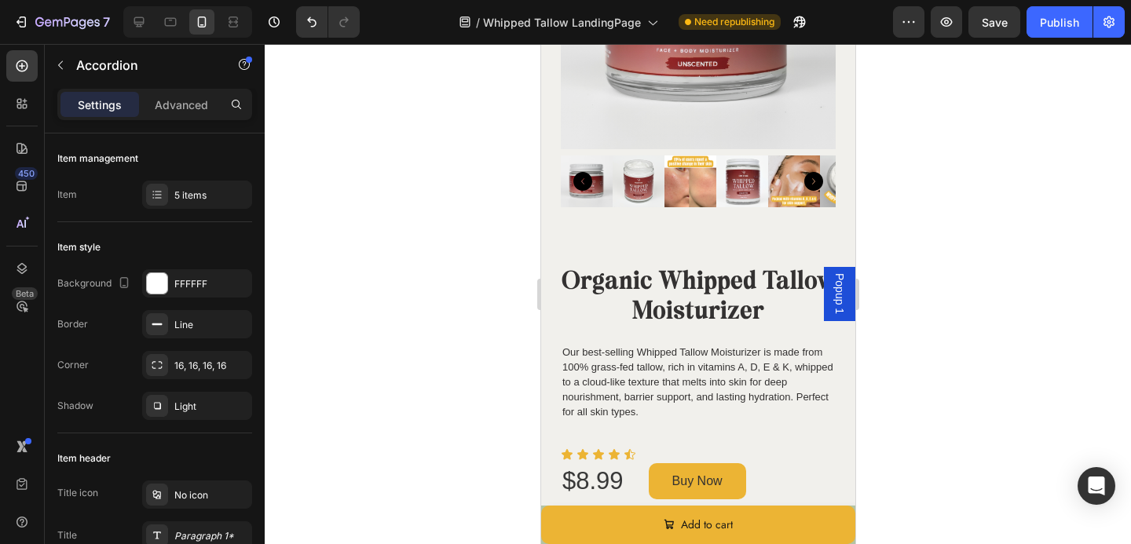
scroll to position [0, 0]
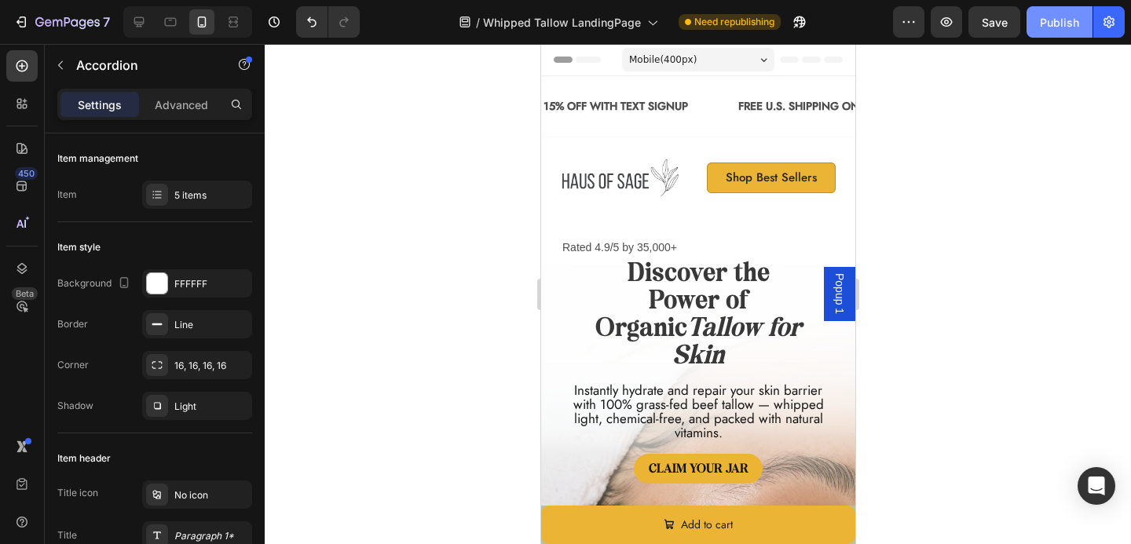
click at [1048, 24] on div "Publish" at bounding box center [1059, 22] width 39 height 16
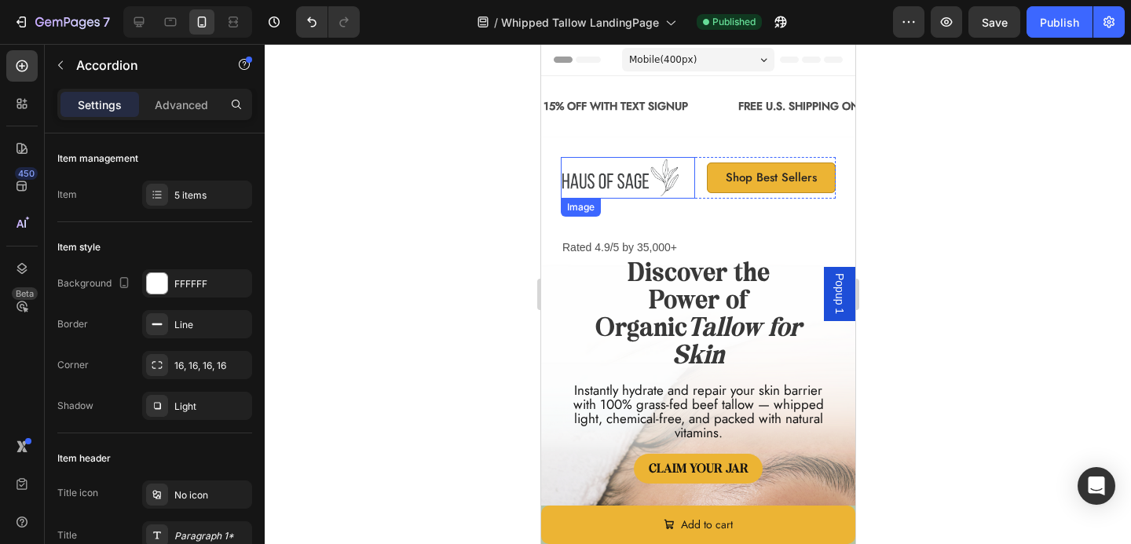
click at [552, 150] on div "Image Shop Best Sellers Button Row Rated 4.9/5 by 35,000+ Text Block Icon Icon …" at bounding box center [697, 467] width 314 height 661
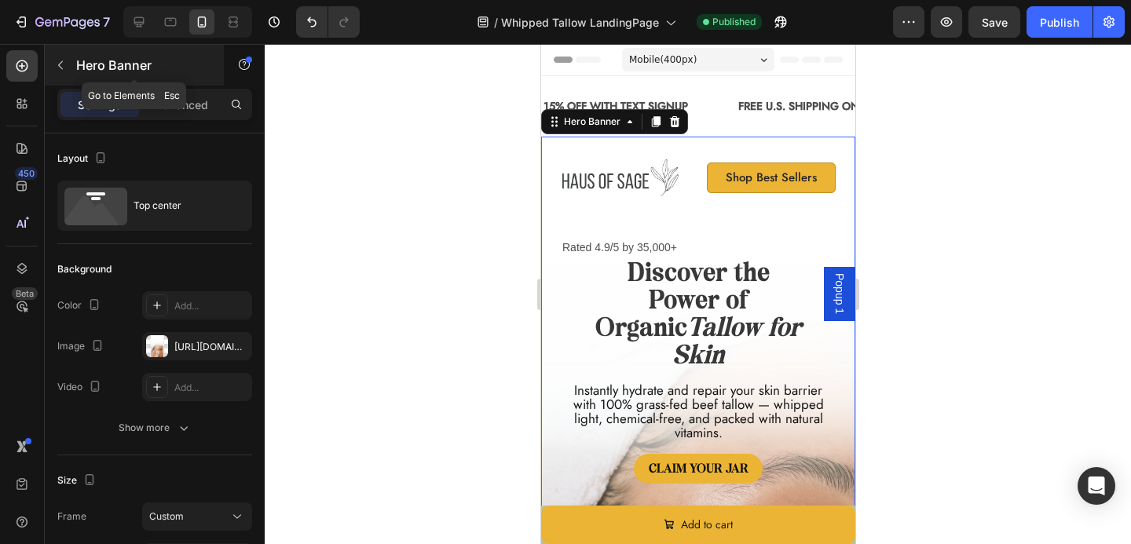
click at [49, 56] on button "button" at bounding box center [60, 65] width 25 height 25
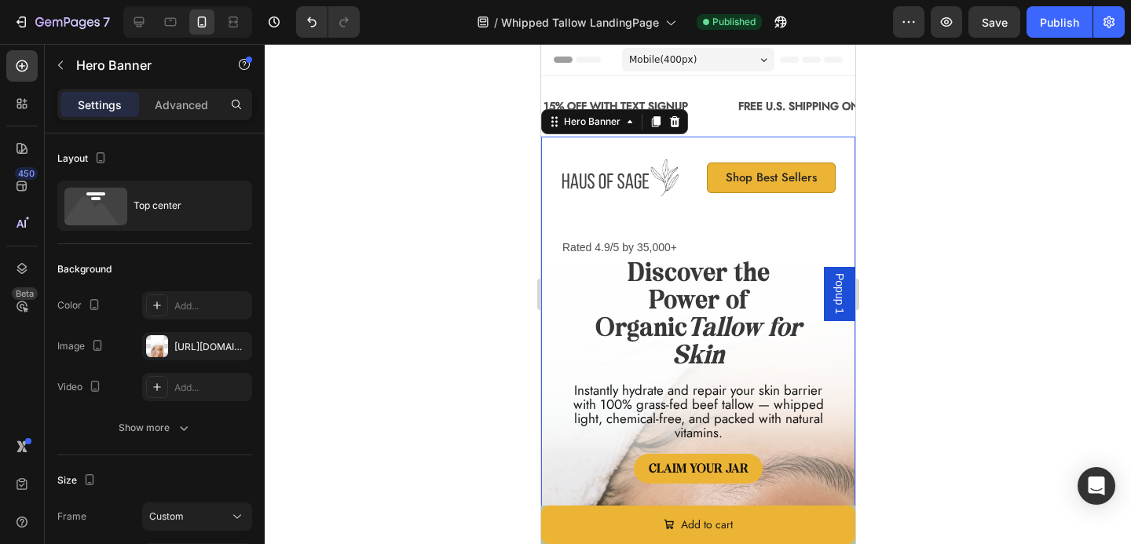
click at [565, 137] on div "Image Shop Best Sellers Button Row Rated 4.9/5 by 35,000+ Text Block Icon Icon …" at bounding box center [697, 467] width 314 height 661
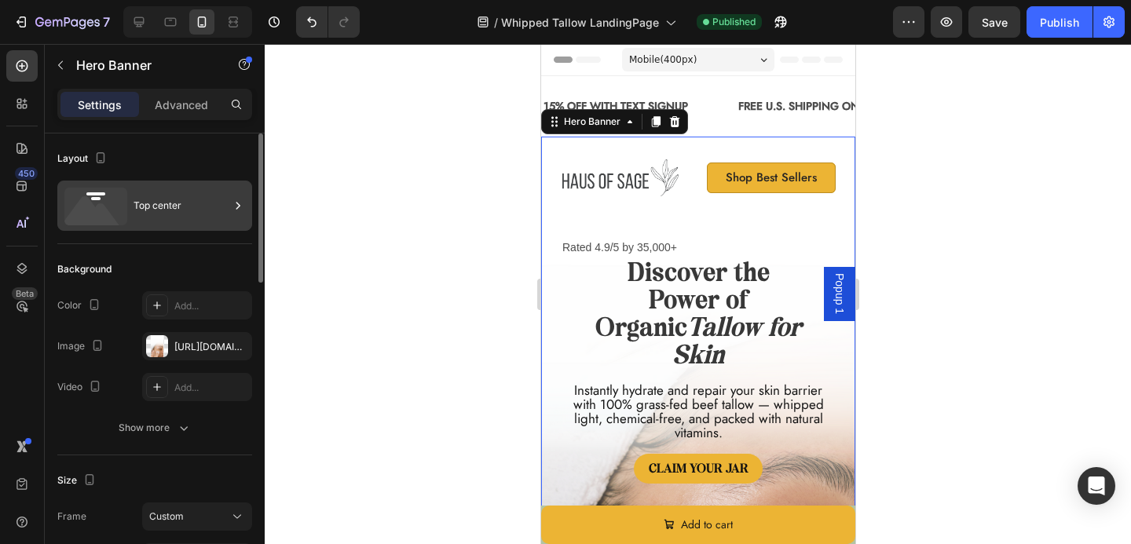
click at [118, 200] on icon at bounding box center [95, 207] width 63 height 38
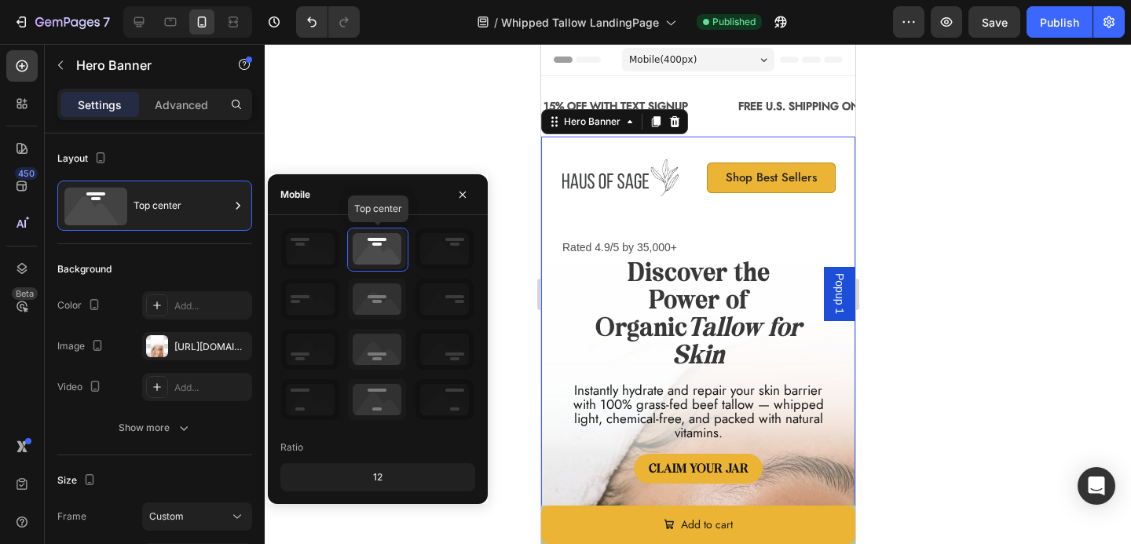
click at [384, 240] on icon at bounding box center [377, 249] width 58 height 41
click at [474, 207] on div "Mobile" at bounding box center [378, 194] width 220 height 41
click at [474, 196] on button "button" at bounding box center [462, 194] width 25 height 25
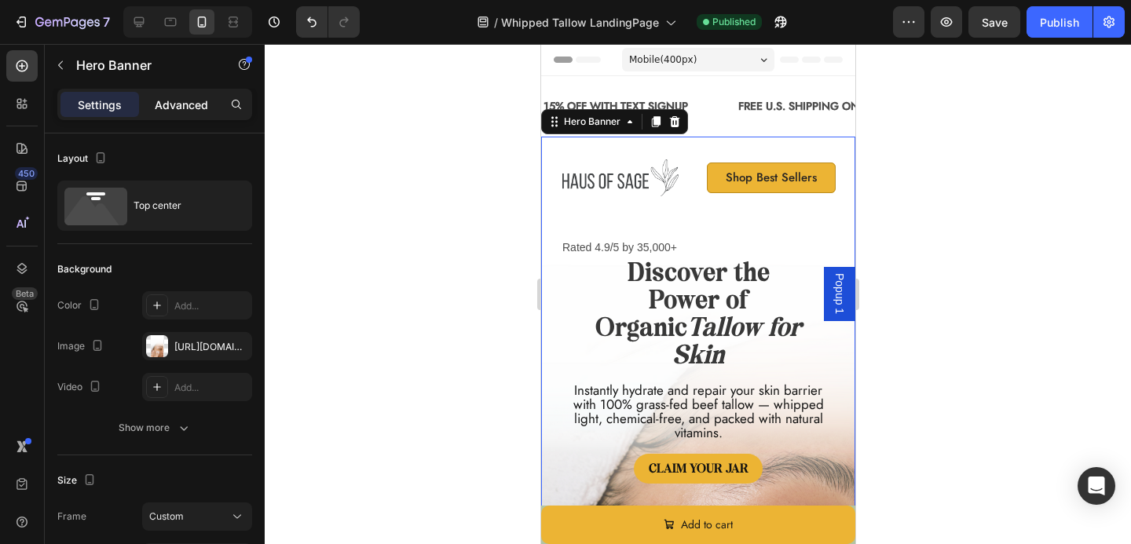
click at [176, 109] on p "Advanced" at bounding box center [181, 105] width 53 height 16
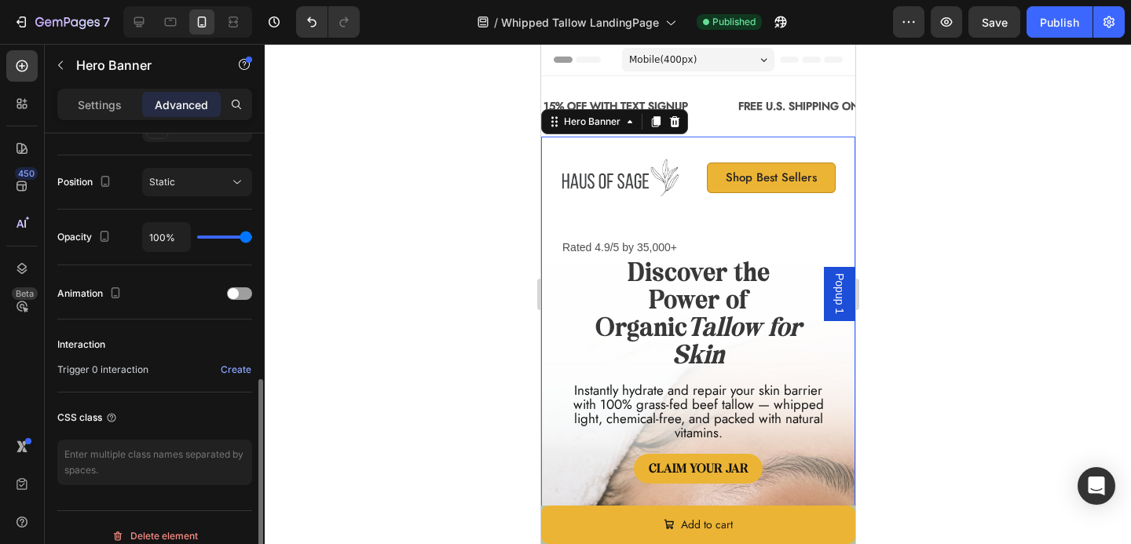
scroll to position [569, 0]
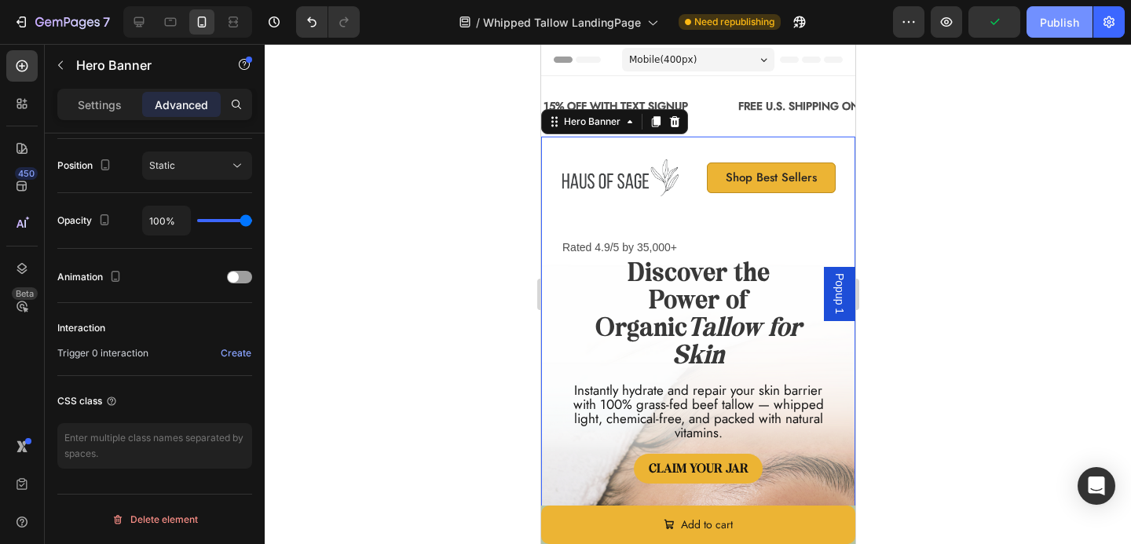
click at [1049, 23] on div "Publish" at bounding box center [1059, 22] width 39 height 16
